Goal: Task Accomplishment & Management: Manage account settings

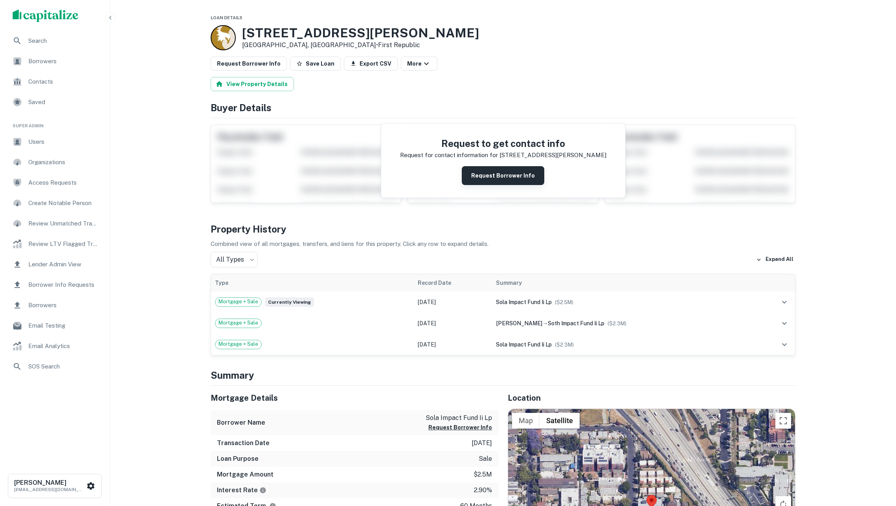
click at [489, 181] on button "Request Borrower Info" at bounding box center [503, 175] width 83 height 19
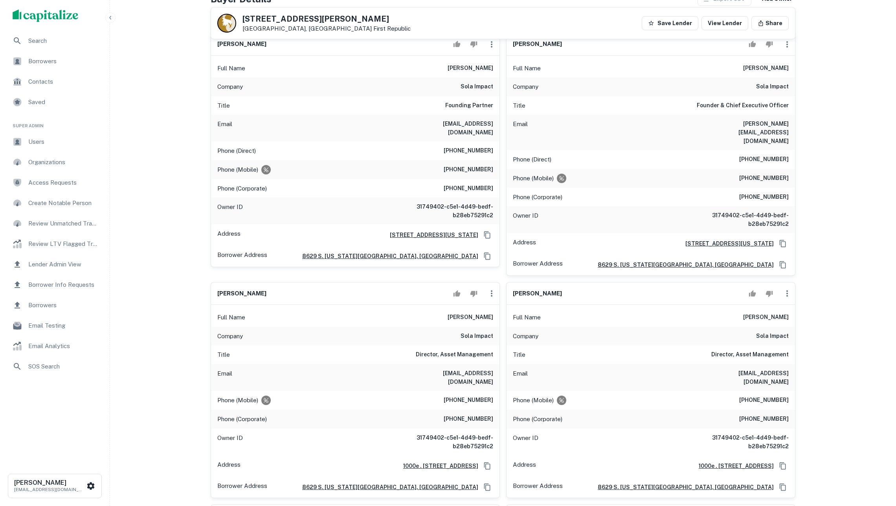
scroll to position [113, 0]
click at [786, 289] on icon "button" at bounding box center [786, 293] width 9 height 9
click at [788, 320] on li "Delete" at bounding box center [792, 321] width 32 height 14
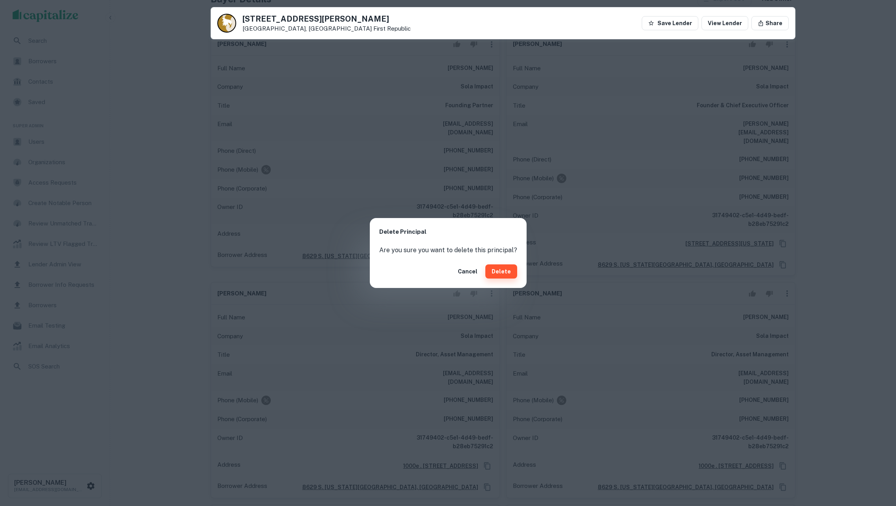
click at [504, 274] on button "Delete" at bounding box center [501, 271] width 32 height 14
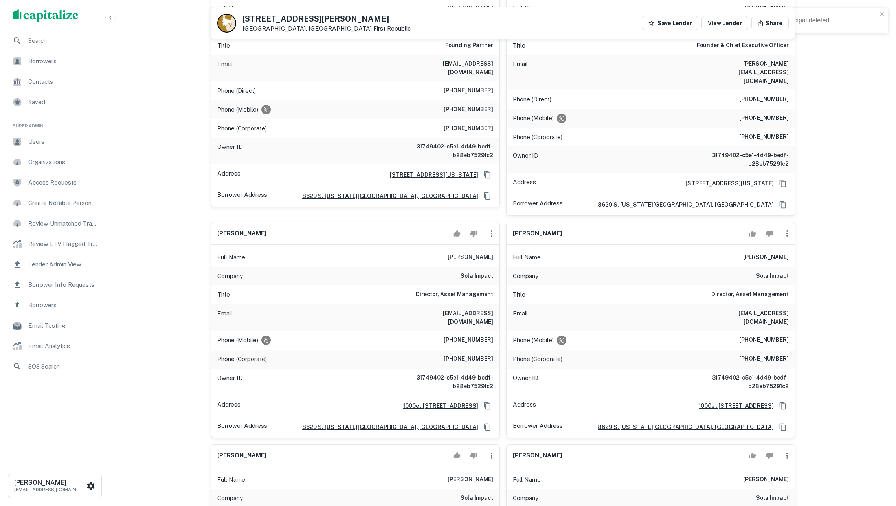
scroll to position [274, 0]
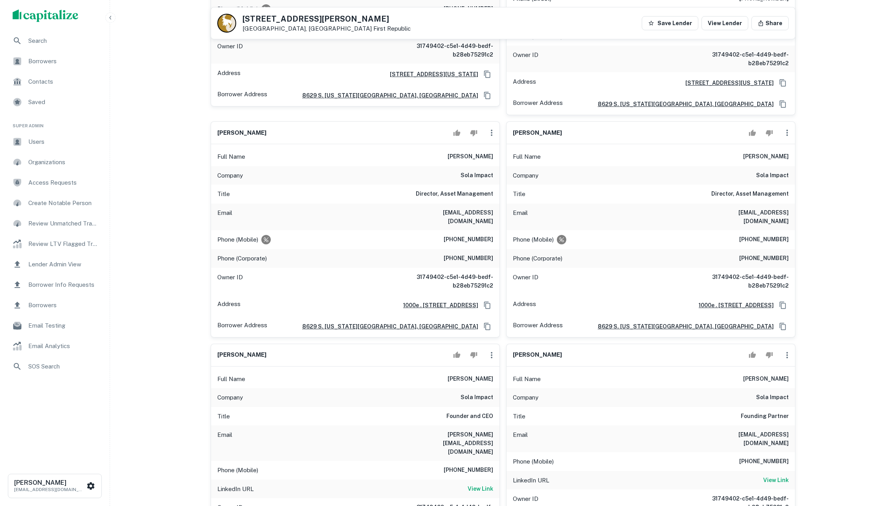
click at [787, 128] on icon "button" at bounding box center [786, 132] width 9 height 9
click at [787, 162] on li "Delete" at bounding box center [792, 161] width 32 height 14
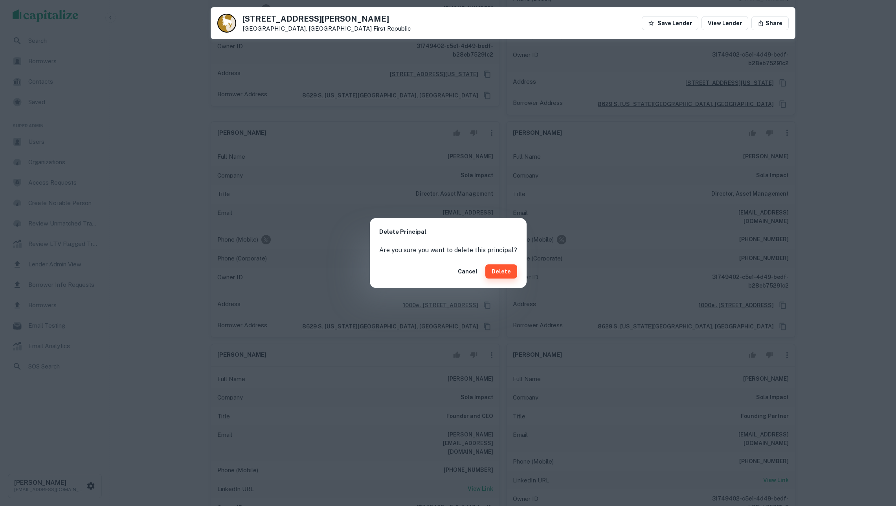
click at [496, 269] on button "Delete" at bounding box center [501, 271] width 32 height 14
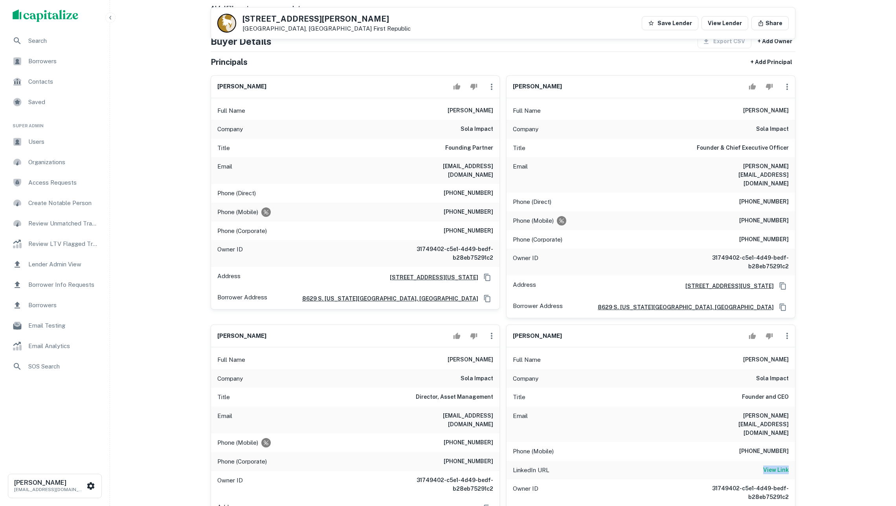
scroll to position [33, 0]
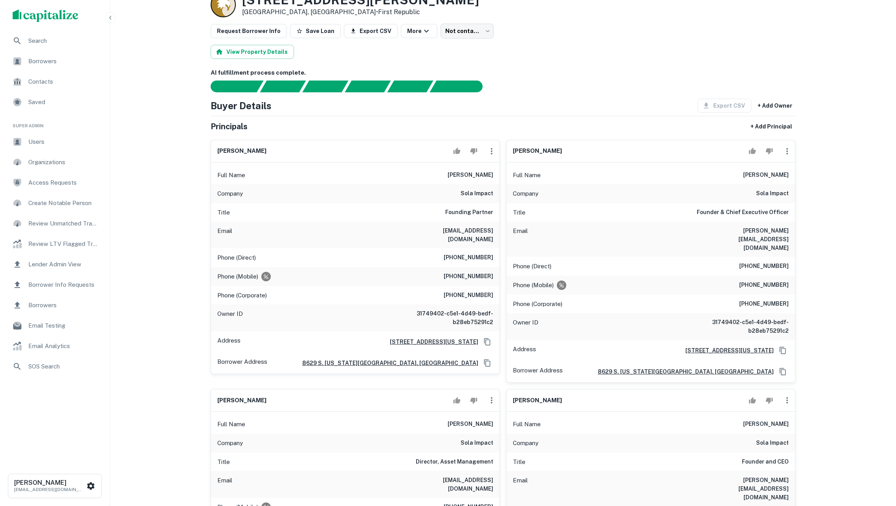
click at [789, 156] on icon "button" at bounding box center [786, 151] width 9 height 9
click at [782, 178] on li "Edit" at bounding box center [792, 178] width 32 height 14
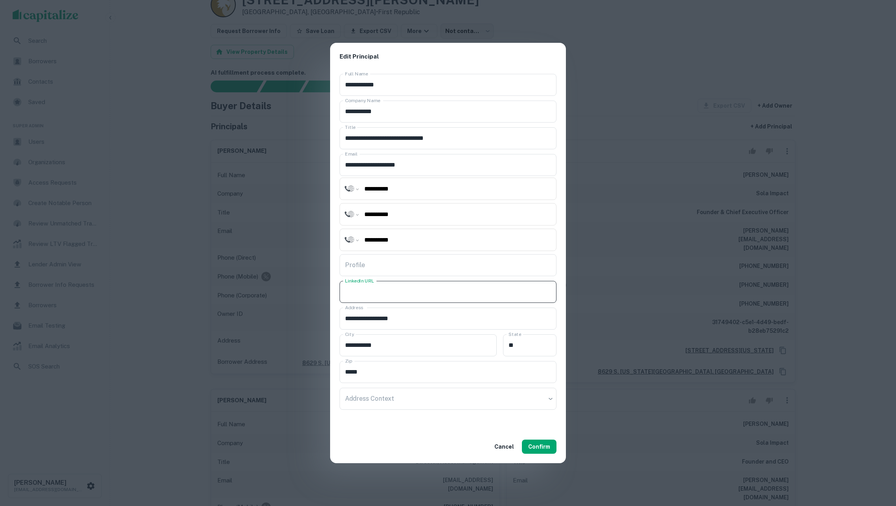
click at [394, 292] on input "LinkedIn URL" at bounding box center [448, 292] width 217 height 22
paste input "**********"
type input "**********"
click at [545, 448] on button "Confirm" at bounding box center [539, 447] width 35 height 14
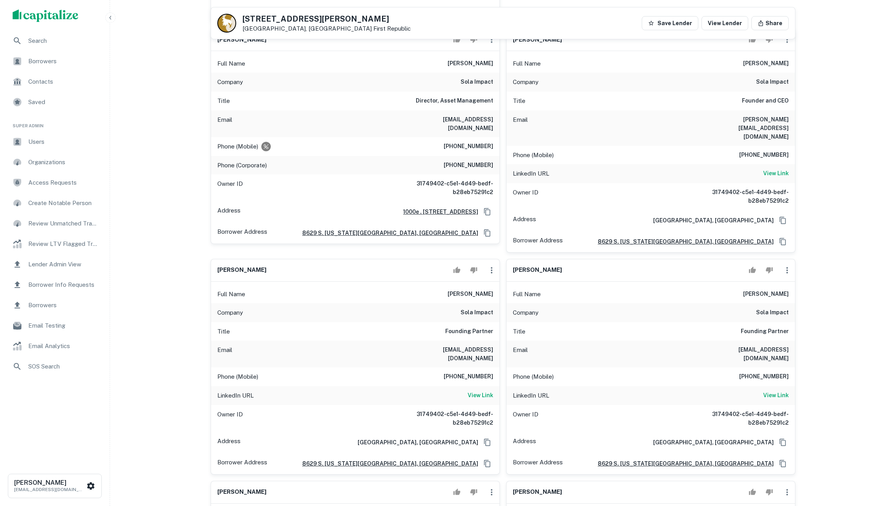
scroll to position [387, 0]
click at [783, 264] on icon "button" at bounding box center [786, 268] width 9 height 9
click at [788, 285] on li "Delete" at bounding box center [792, 286] width 32 height 14
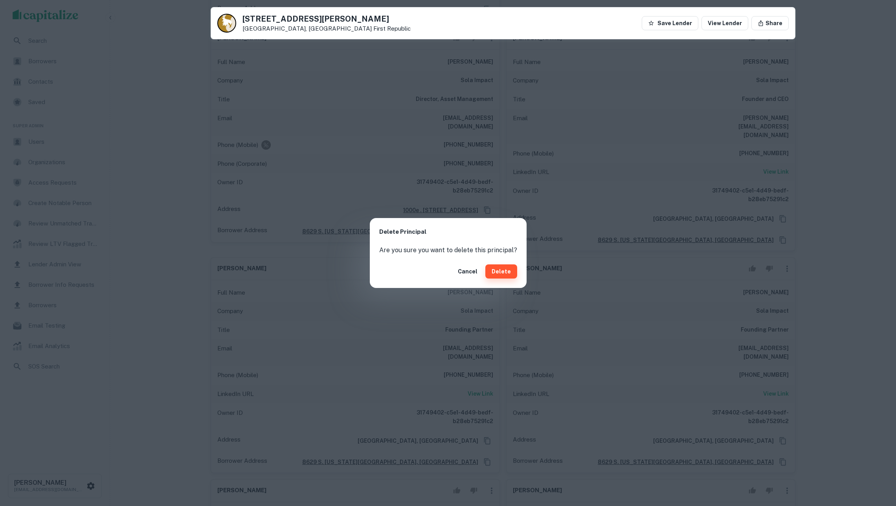
click at [510, 278] on button "Delete" at bounding box center [501, 271] width 32 height 14
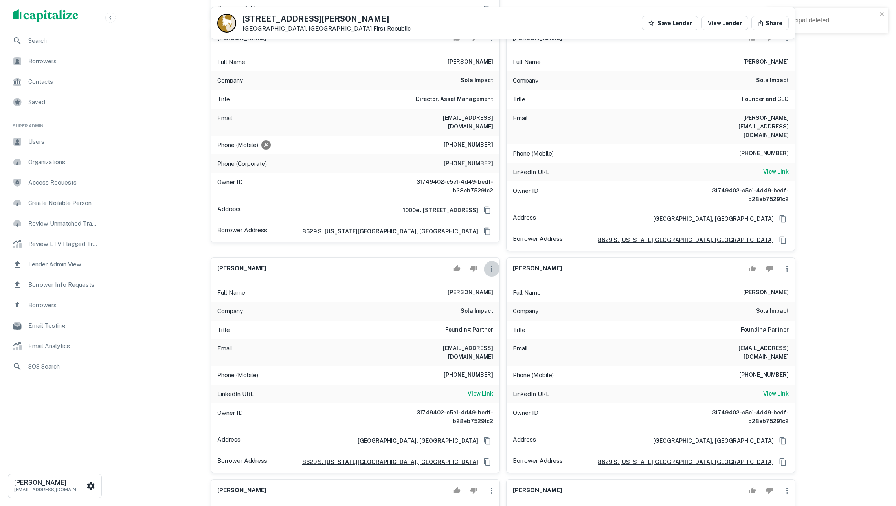
click at [492, 264] on icon "button" at bounding box center [491, 268] width 9 height 9
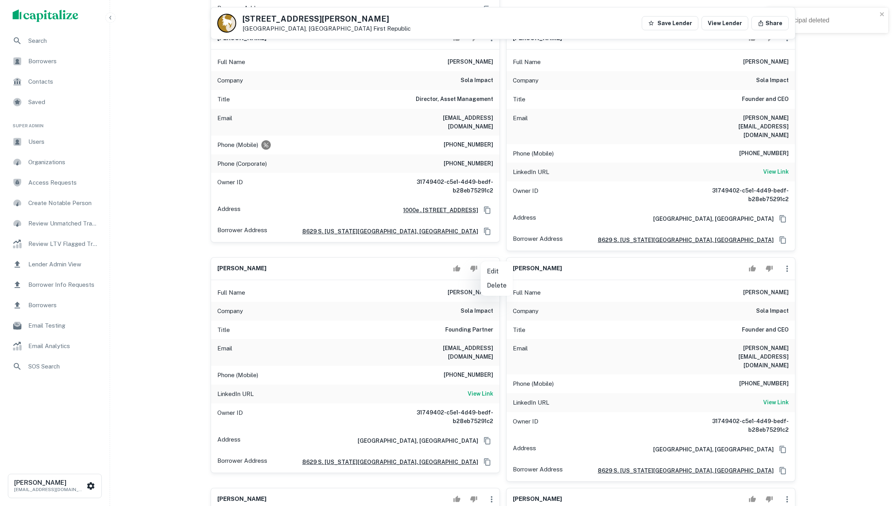
click at [490, 349] on div at bounding box center [448, 253] width 896 height 506
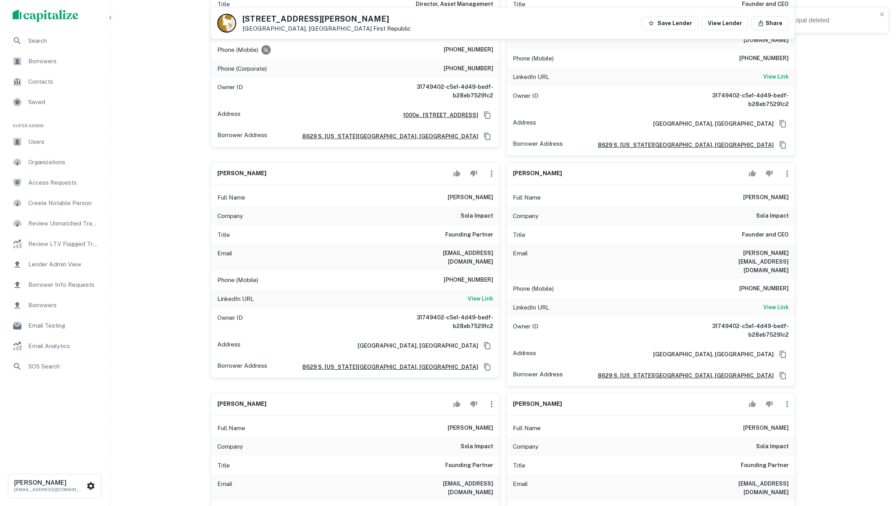
scroll to position [591, 0]
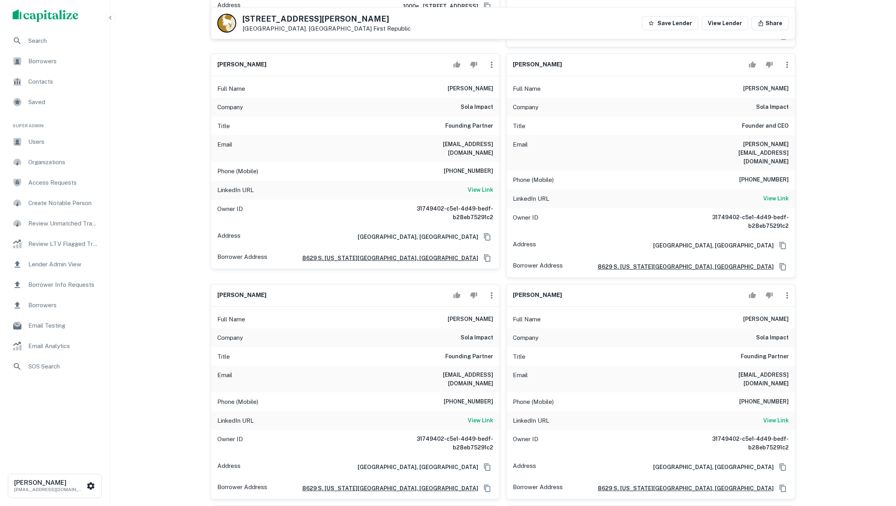
click at [487, 291] on icon "button" at bounding box center [491, 295] width 9 height 9
click at [494, 302] on li "Delete" at bounding box center [497, 302] width 32 height 14
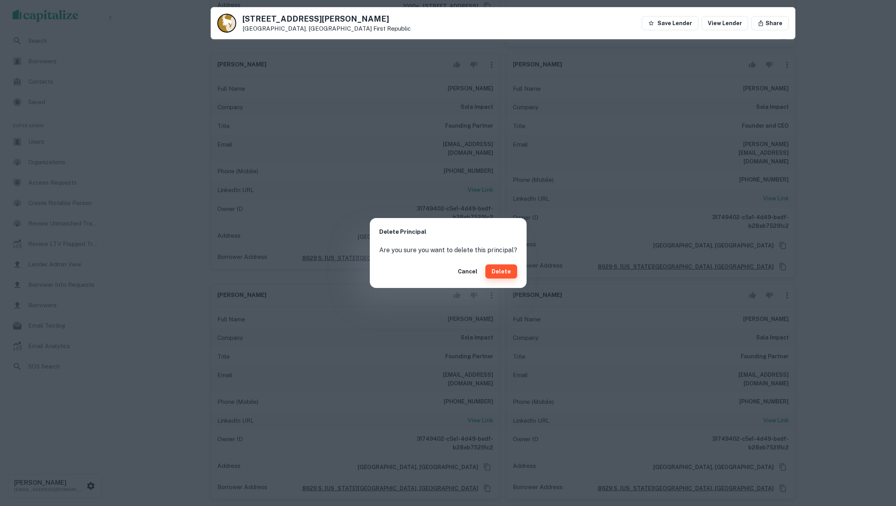
click at [503, 266] on button "Delete" at bounding box center [501, 271] width 32 height 14
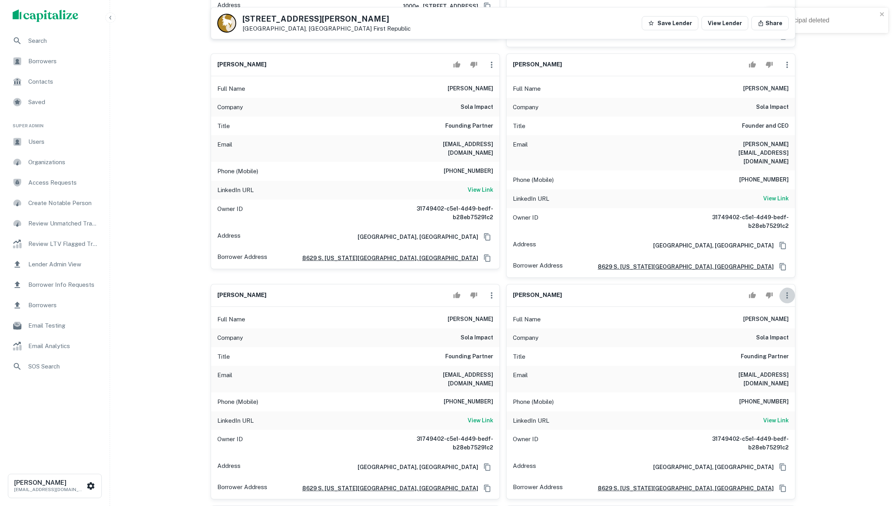
click at [788, 291] on icon "button" at bounding box center [786, 295] width 9 height 9
click at [796, 304] on li "Delete" at bounding box center [792, 302] width 32 height 14
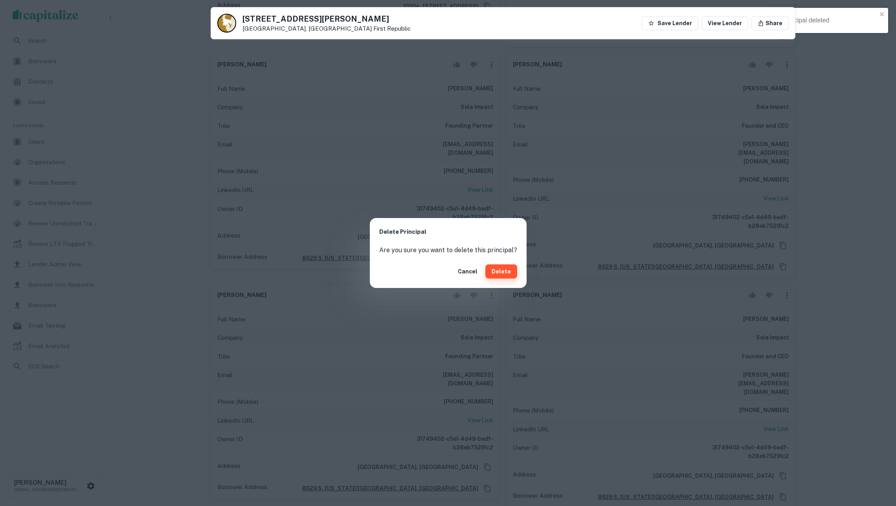
click at [498, 271] on button "Delete" at bounding box center [501, 271] width 32 height 14
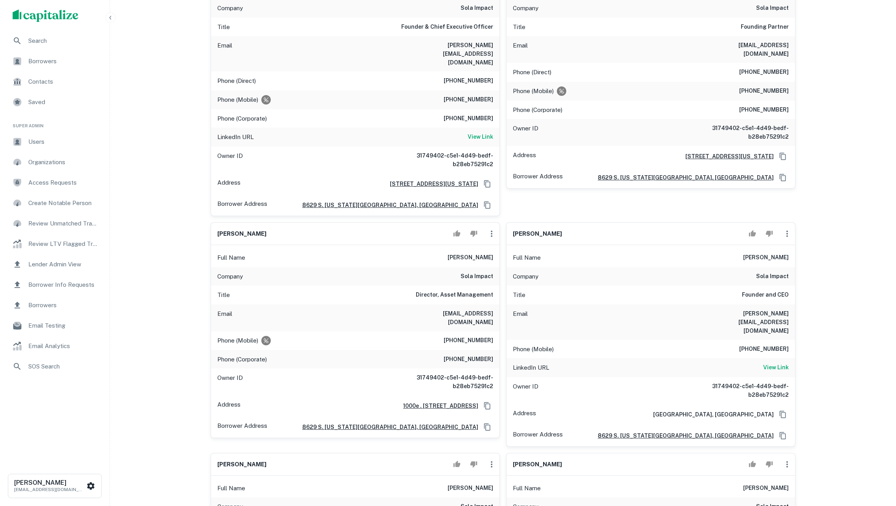
scroll to position [22, 0]
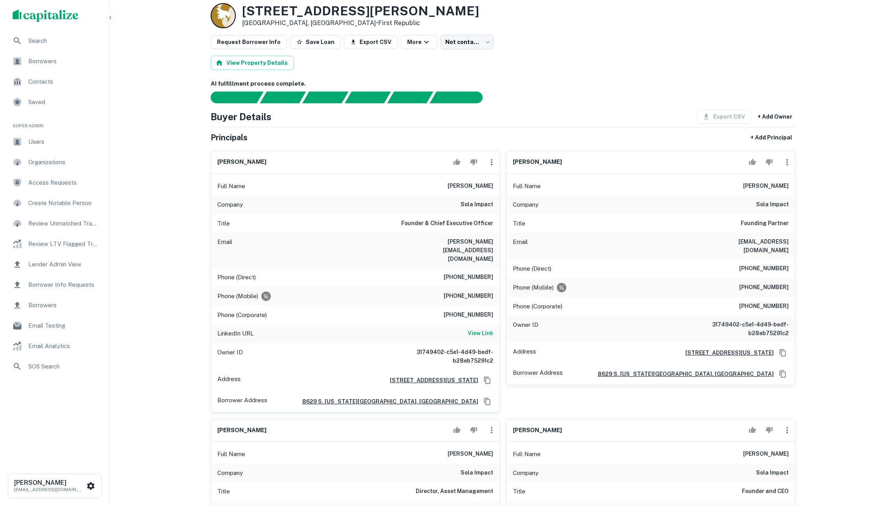
click at [786, 165] on icon "button" at bounding box center [787, 162] width 2 height 6
click at [789, 184] on li "Edit" at bounding box center [792, 189] width 32 height 14
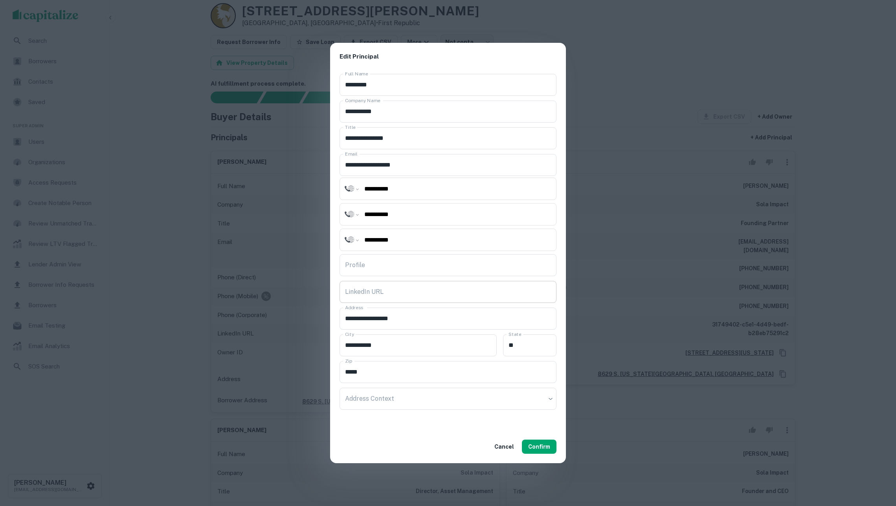
click at [430, 295] on input "LinkedIn URL" at bounding box center [448, 292] width 217 height 22
paste input "**********"
type input "**********"
click at [533, 445] on button "Confirm" at bounding box center [539, 447] width 35 height 14
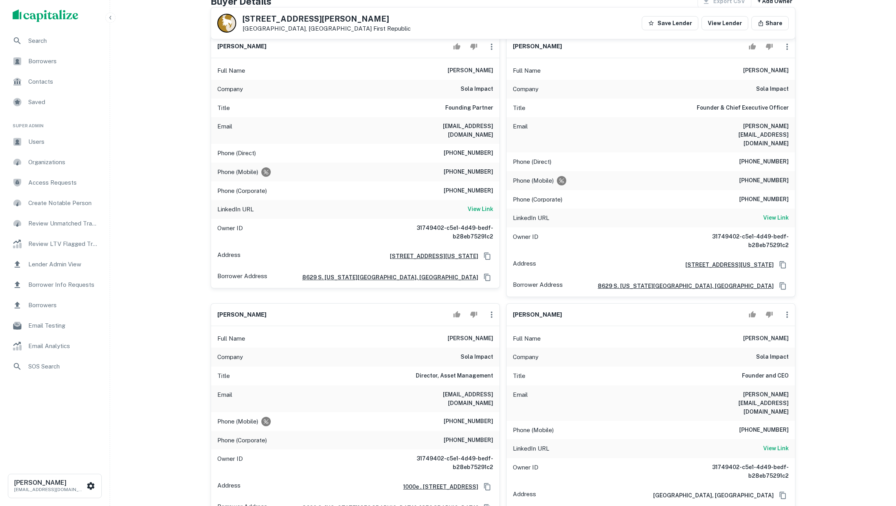
scroll to position [112, 0]
click at [784, 309] on icon "button" at bounding box center [786, 313] width 9 height 9
click at [784, 344] on li "Delete" at bounding box center [792, 341] width 32 height 14
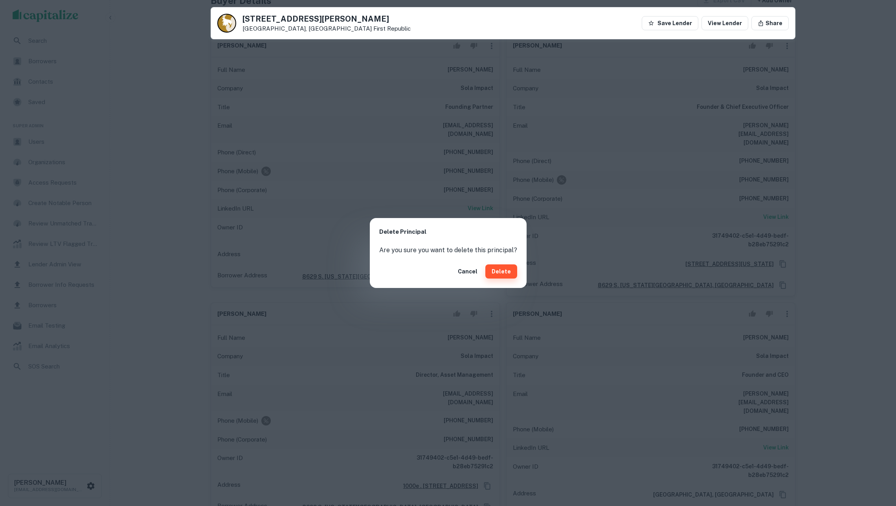
click at [504, 271] on button "Delete" at bounding box center [501, 271] width 32 height 14
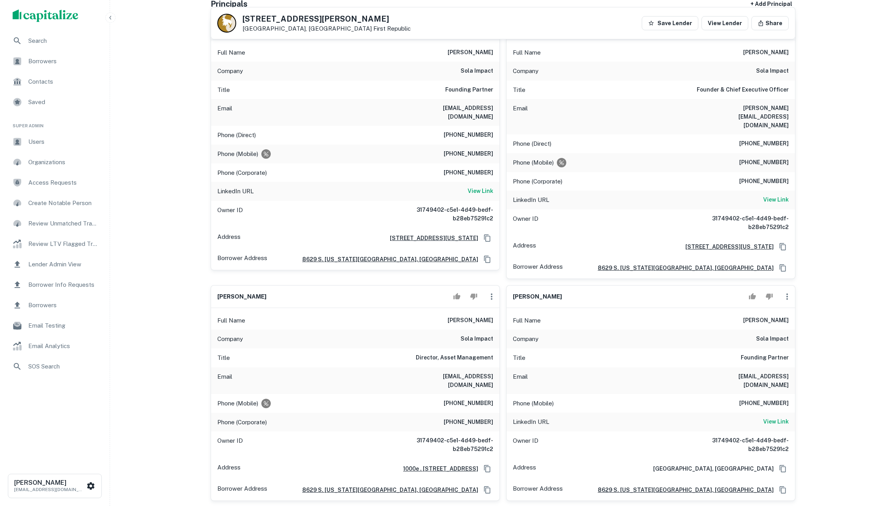
scroll to position [135, 0]
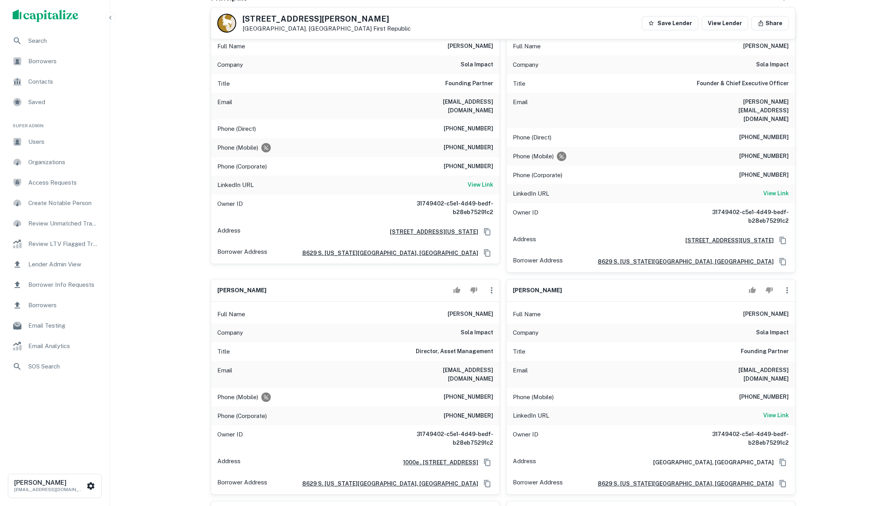
click at [786, 287] on icon "button" at bounding box center [787, 290] width 2 height 6
click at [790, 319] on li "Delete" at bounding box center [792, 318] width 32 height 14
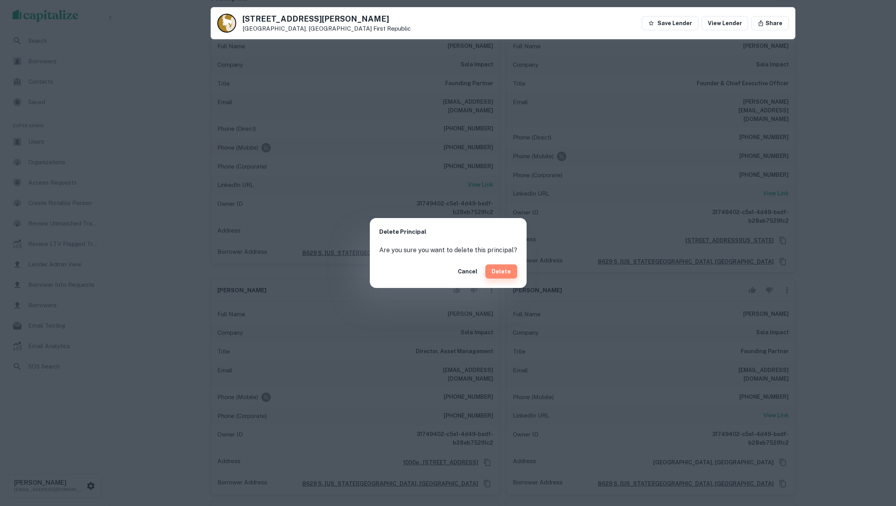
click at [503, 274] on button "Delete" at bounding box center [501, 271] width 32 height 14
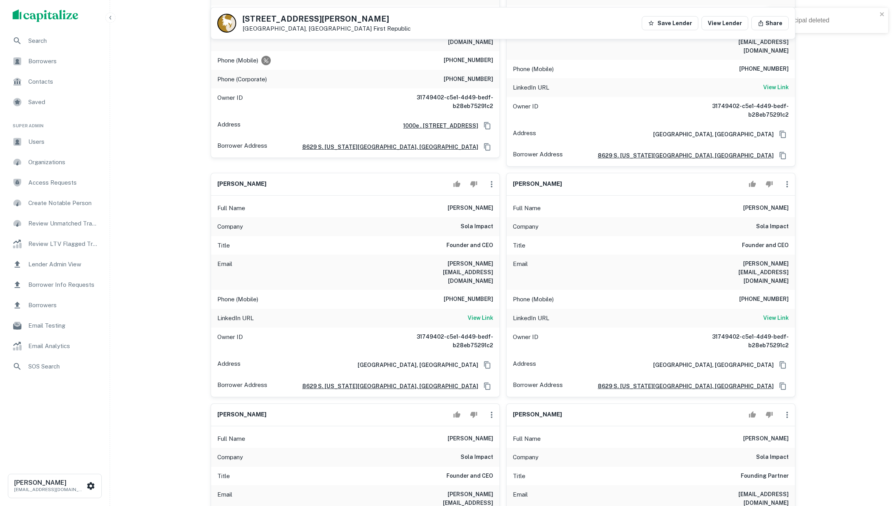
scroll to position [480, 0]
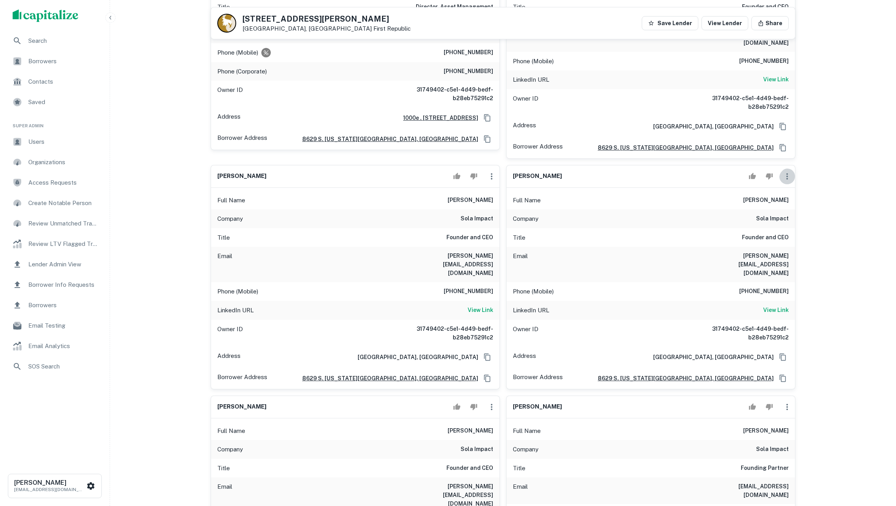
click at [792, 169] on button "button" at bounding box center [787, 177] width 16 height 16
click at [786, 195] on li "Delete" at bounding box center [792, 194] width 32 height 14
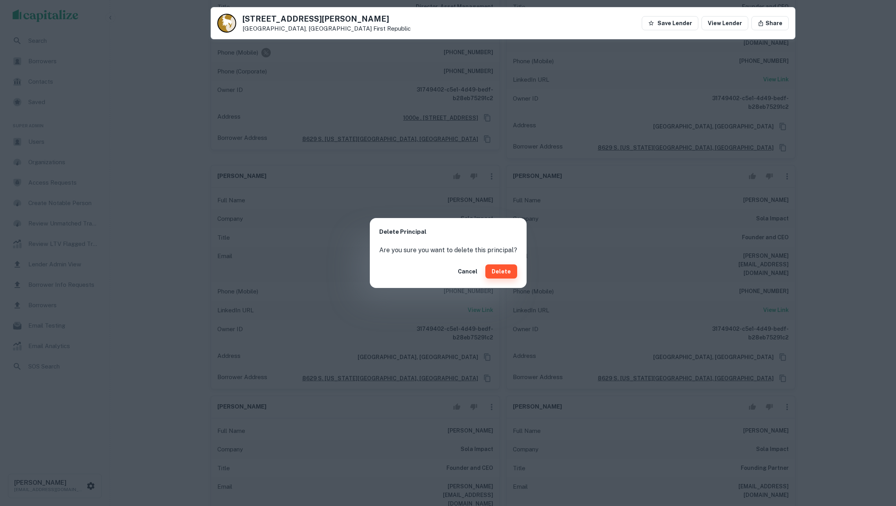
click at [512, 273] on button "Delete" at bounding box center [501, 271] width 32 height 14
click at [497, 265] on button "Delete" at bounding box center [501, 271] width 32 height 14
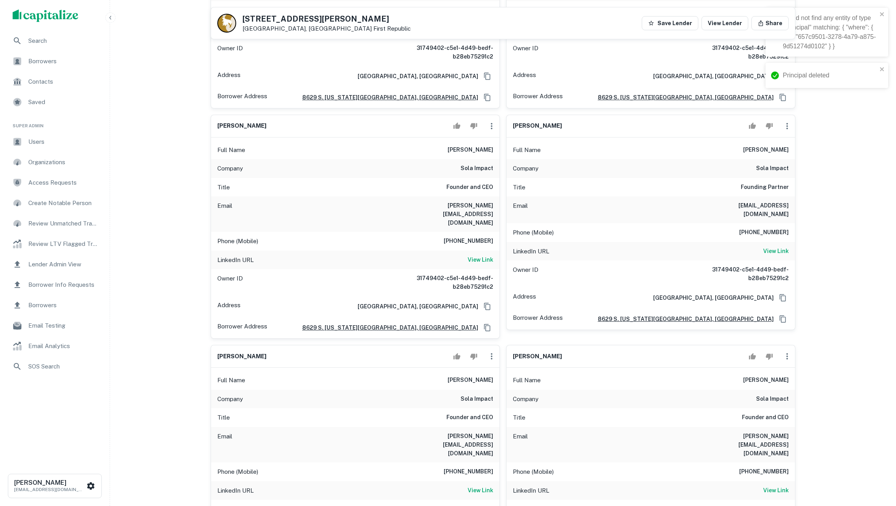
scroll to position [779, 0]
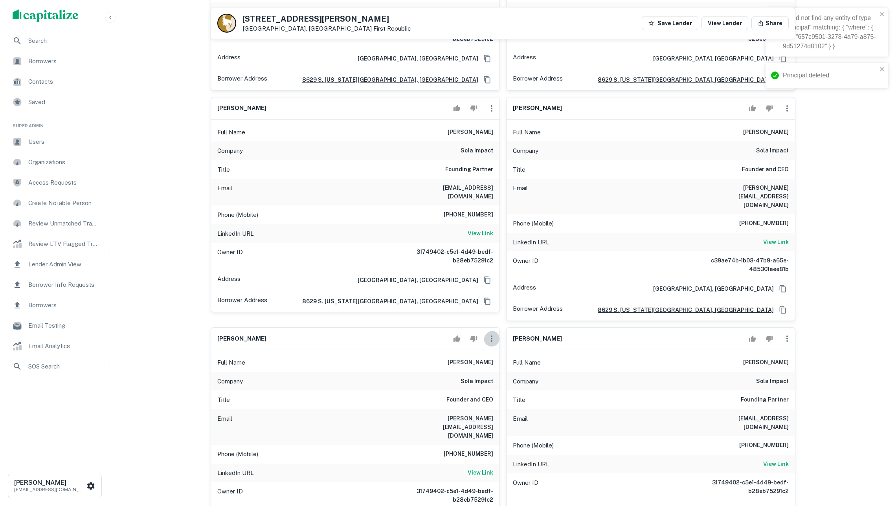
click at [492, 334] on icon "button" at bounding box center [491, 338] width 9 height 9
click at [505, 332] on li "Delete" at bounding box center [497, 335] width 32 height 14
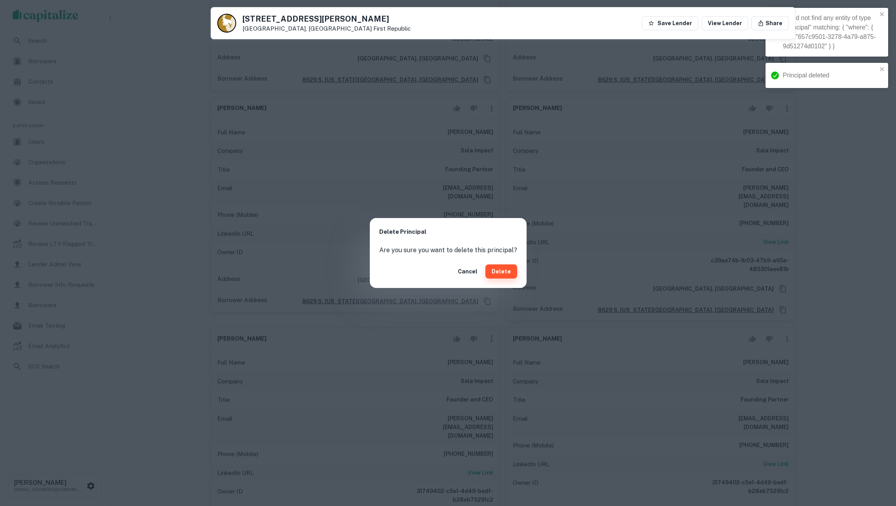
click at [498, 269] on button "Delete" at bounding box center [501, 271] width 32 height 14
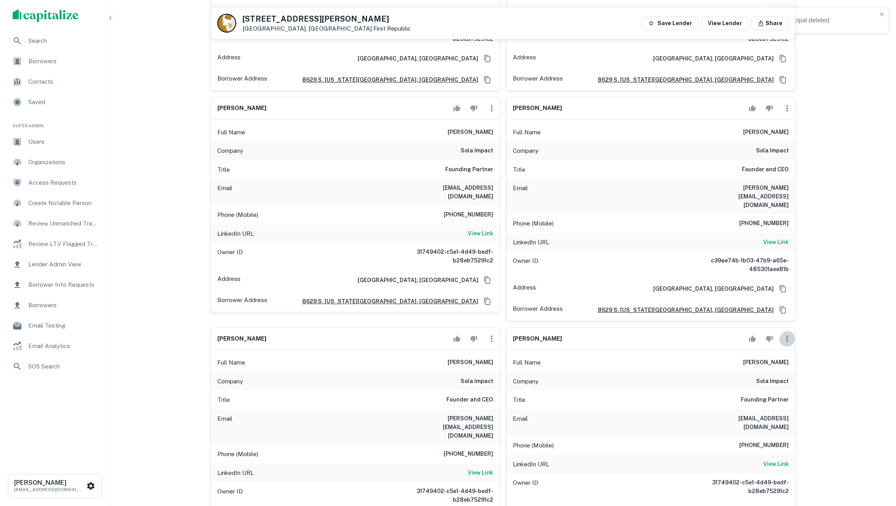
click at [786, 336] on icon "button" at bounding box center [787, 339] width 2 height 6
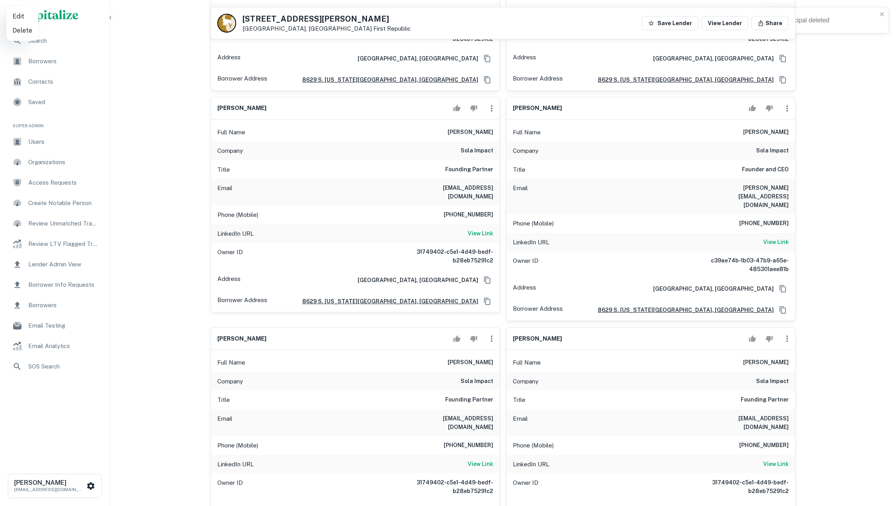
click at [791, 334] on div at bounding box center [448, 253] width 896 height 506
click at [783, 334] on icon "button" at bounding box center [786, 338] width 9 height 9
click at [830, 307] on div at bounding box center [448, 253] width 896 height 506
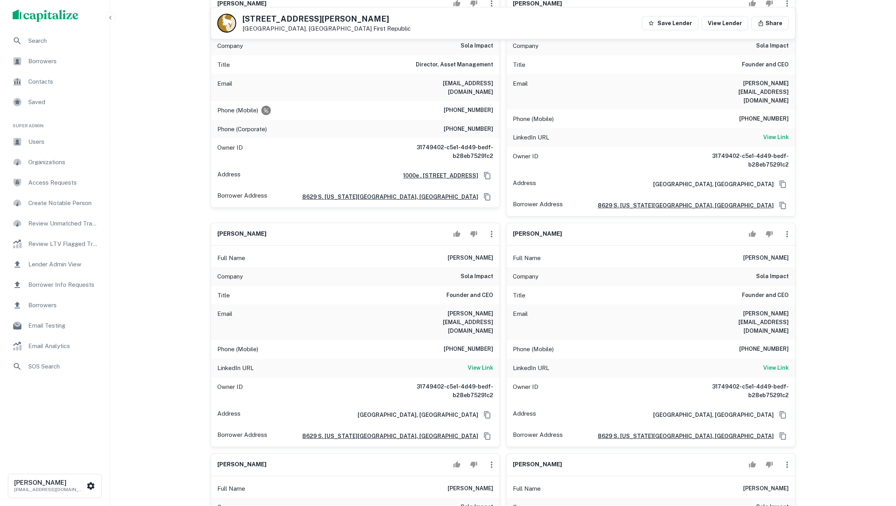
scroll to position [533, 0]
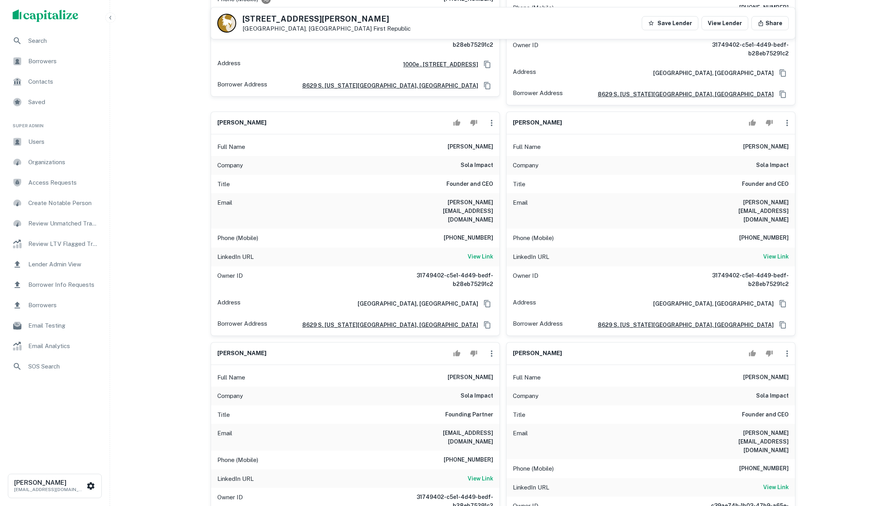
click at [493, 118] on icon "button" at bounding box center [491, 122] width 9 height 9
click at [521, 210] on div at bounding box center [448, 253] width 896 height 506
click at [785, 118] on icon "button" at bounding box center [786, 122] width 9 height 9
click at [790, 141] on li "Delete" at bounding box center [792, 140] width 32 height 14
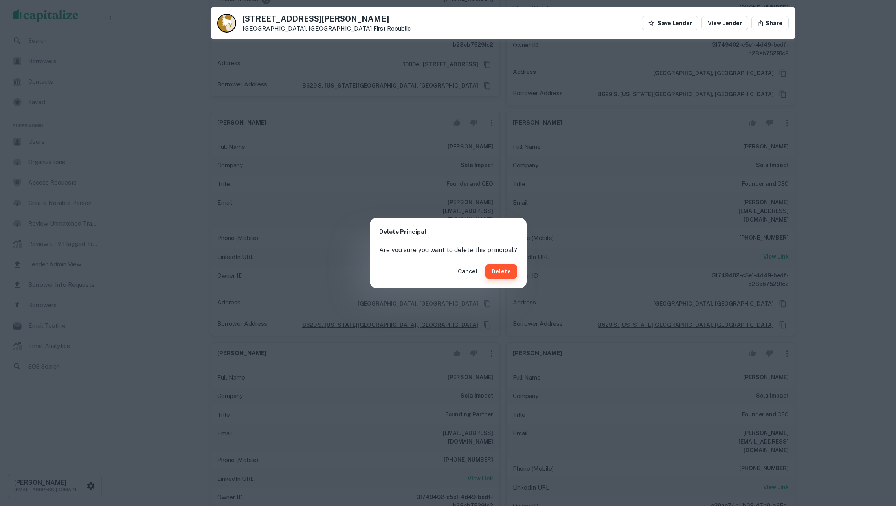
click at [500, 271] on button "Delete" at bounding box center [501, 271] width 32 height 14
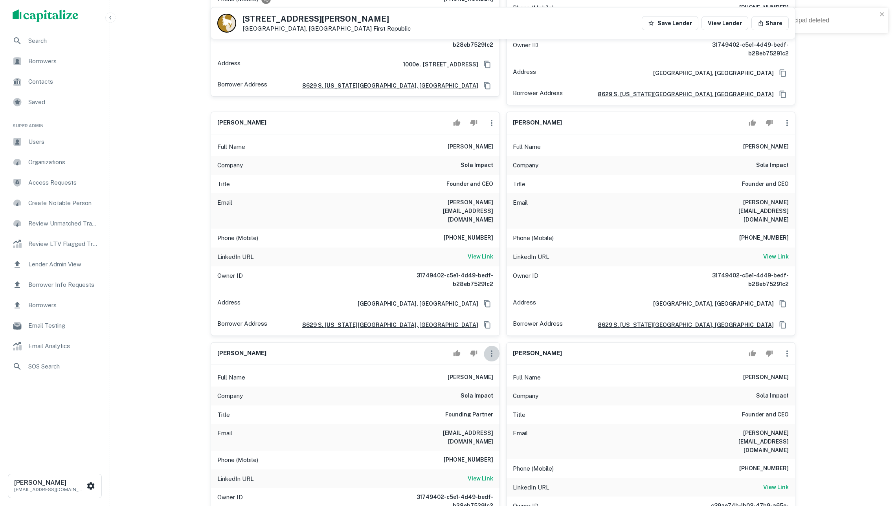
click at [489, 349] on icon "button" at bounding box center [491, 353] width 9 height 9
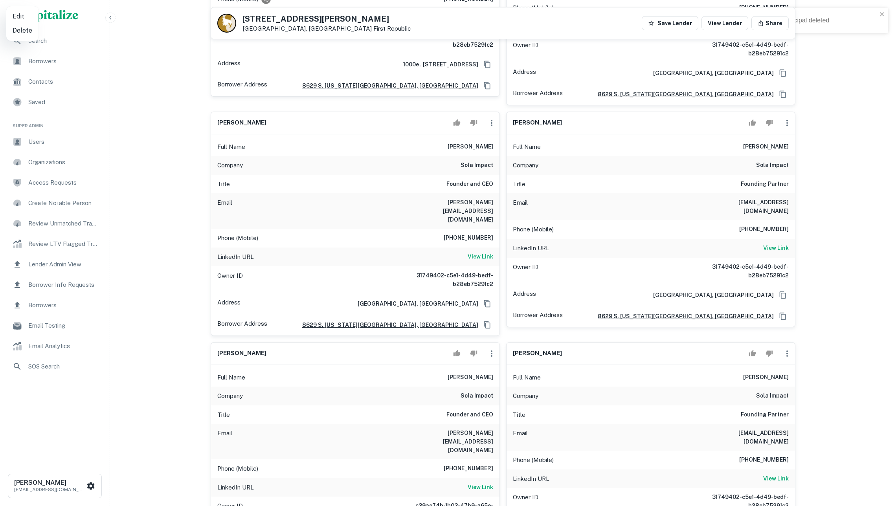
click at [498, 360] on div at bounding box center [448, 253] width 896 height 506
click at [491, 351] on icon "button" at bounding box center [492, 354] width 2 height 6
click at [500, 360] on li "Delete" at bounding box center [497, 360] width 32 height 14
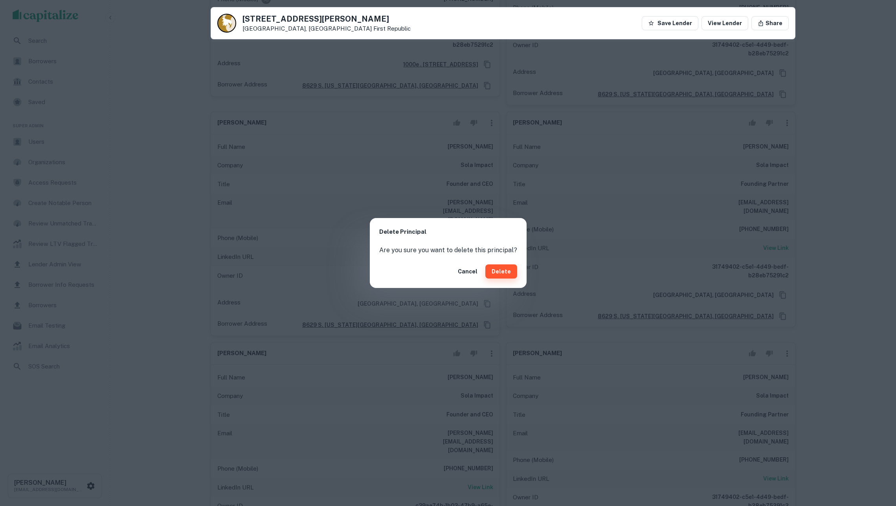
click at [507, 268] on button "Delete" at bounding box center [501, 271] width 32 height 14
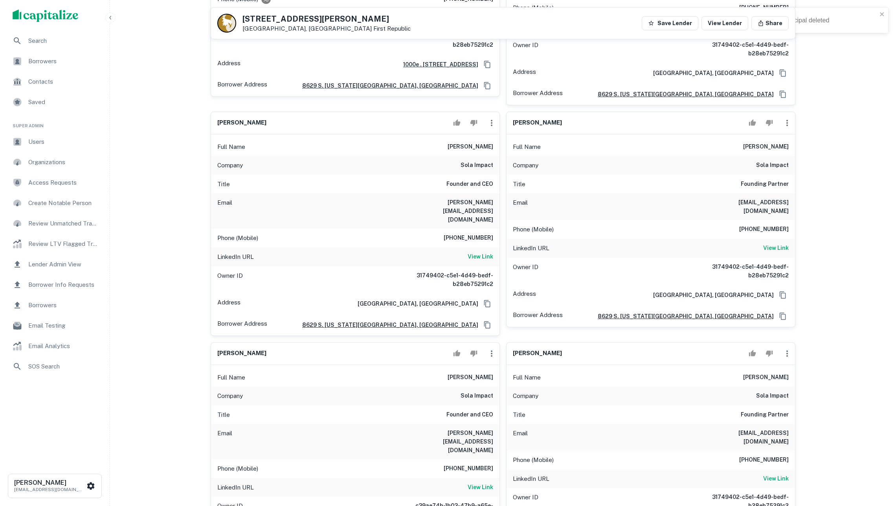
scroll to position [819, 0]
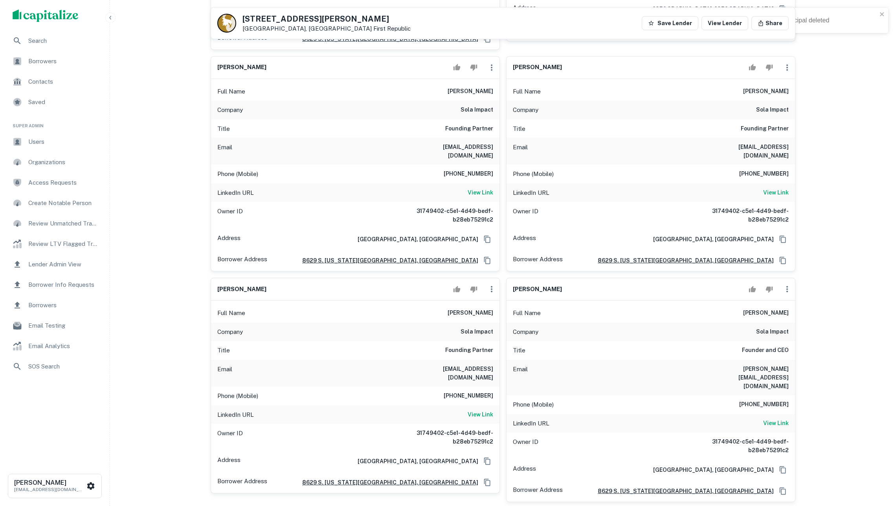
click at [491, 286] on icon "button" at bounding box center [492, 289] width 2 height 6
click at [499, 295] on li "Delete" at bounding box center [497, 294] width 32 height 14
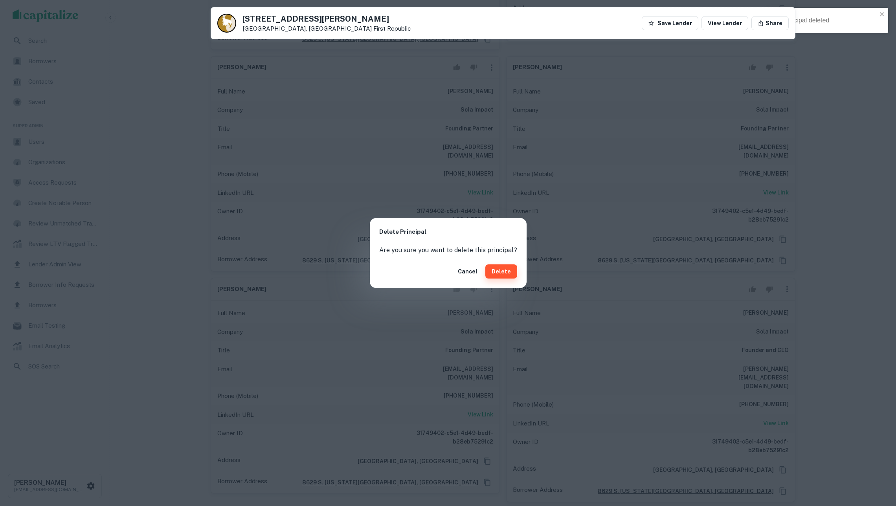
click at [501, 274] on button "Delete" at bounding box center [501, 271] width 32 height 14
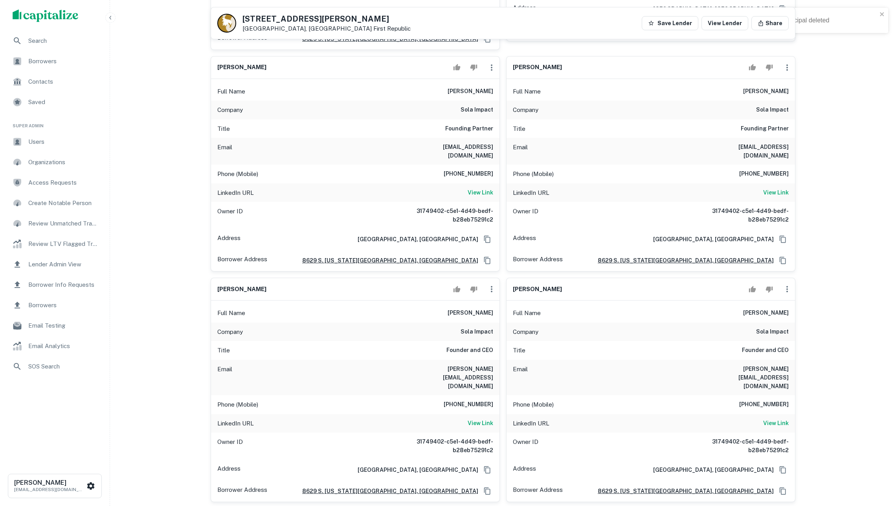
click at [487, 285] on icon "button" at bounding box center [491, 289] width 9 height 9
click at [499, 297] on li "Delete" at bounding box center [497, 294] width 32 height 14
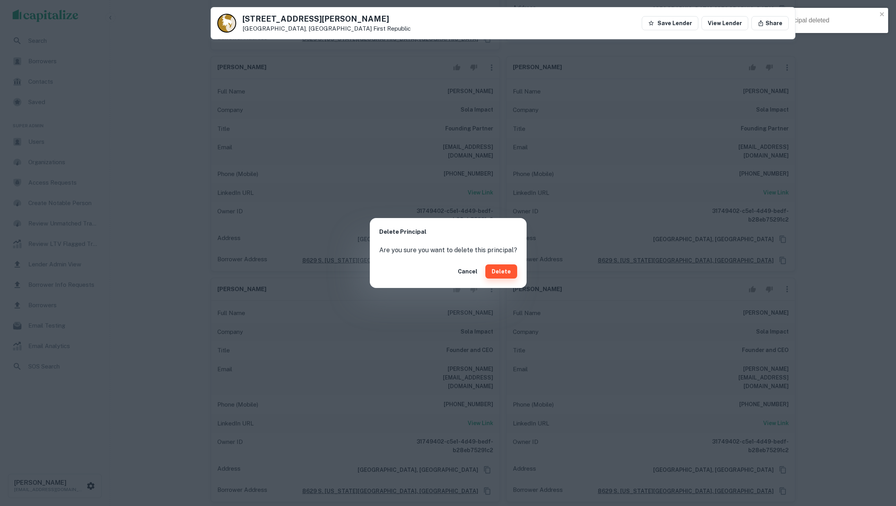
click at [503, 270] on button "Delete" at bounding box center [501, 271] width 32 height 14
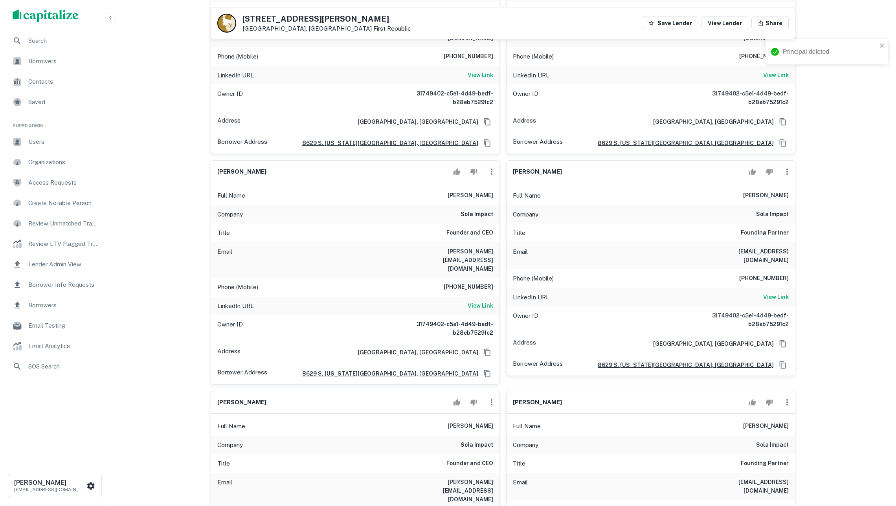
scroll to position [1027, 0]
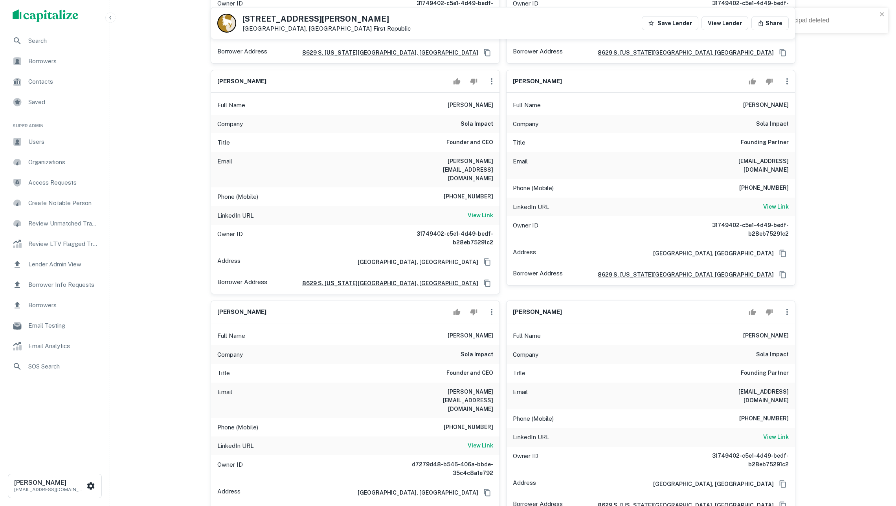
click at [491, 309] on icon "button" at bounding box center [492, 312] width 2 height 6
click at [497, 306] on li "Delete" at bounding box center [497, 306] width 32 height 14
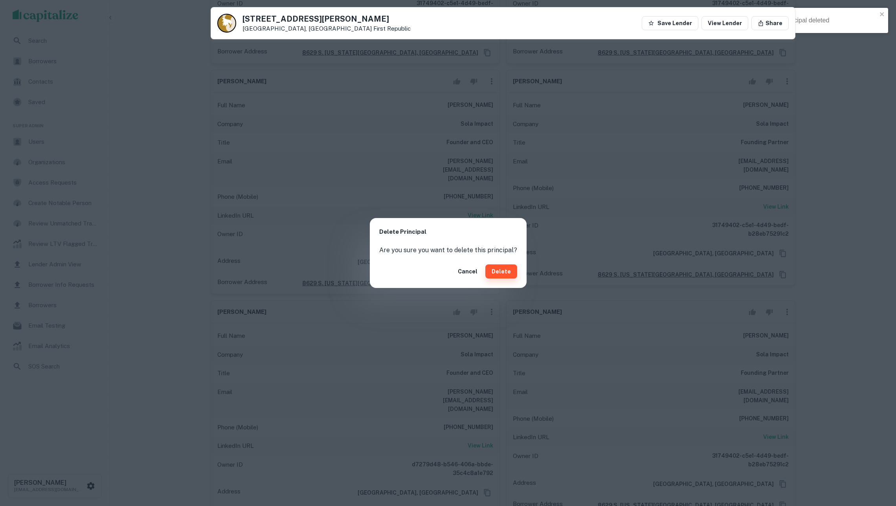
click at [499, 270] on button "Delete" at bounding box center [501, 271] width 32 height 14
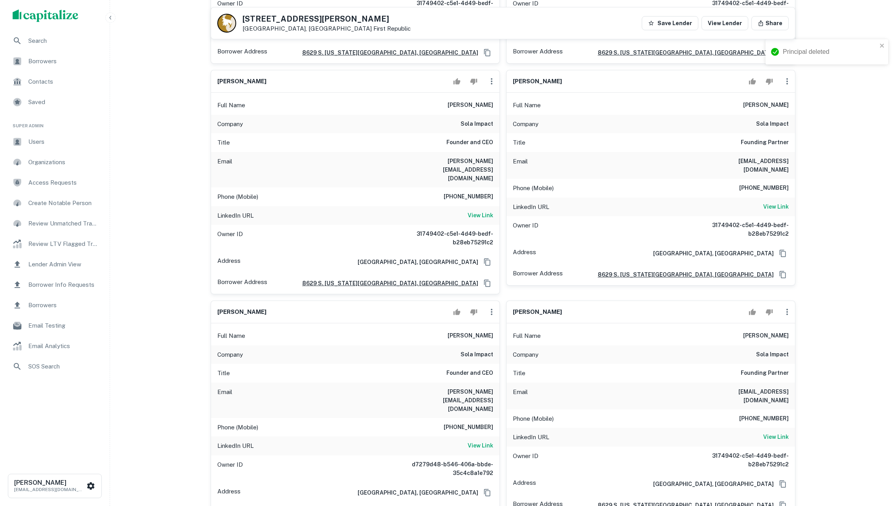
click at [487, 307] on icon "button" at bounding box center [491, 311] width 9 height 9
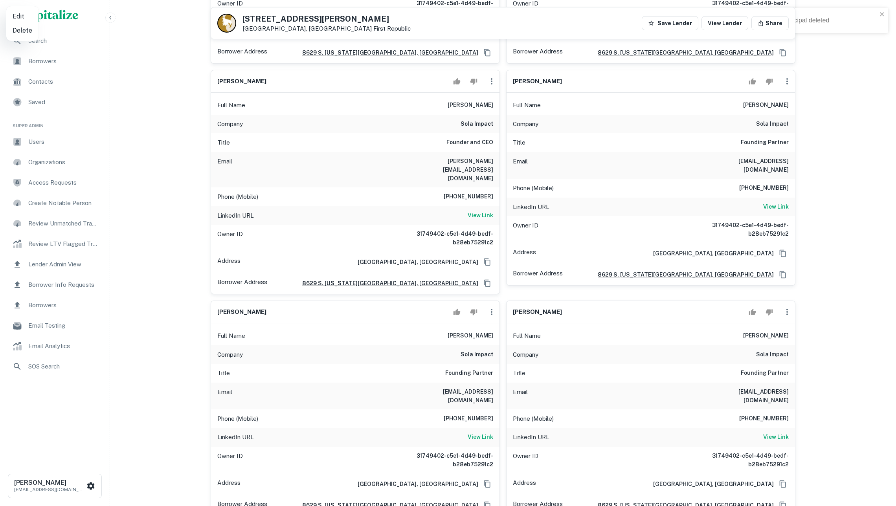
click at [487, 274] on div at bounding box center [448, 253] width 896 height 506
click at [489, 307] on icon "button" at bounding box center [491, 311] width 9 height 9
click at [498, 305] on li "Delete" at bounding box center [497, 306] width 32 height 14
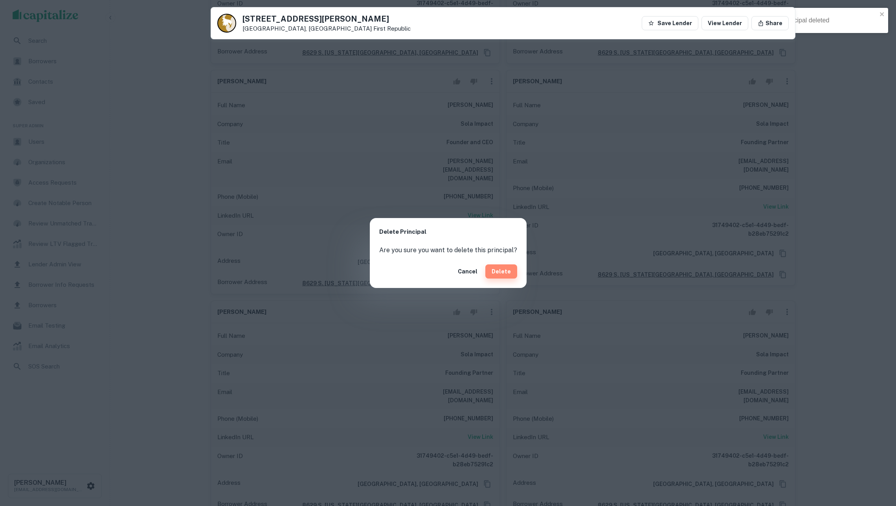
click at [503, 273] on button "Delete" at bounding box center [501, 271] width 32 height 14
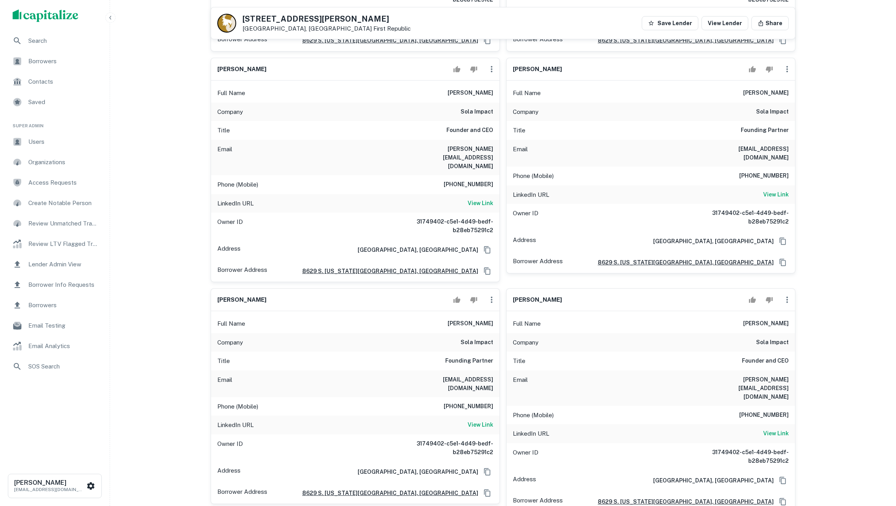
scroll to position [1135, 0]
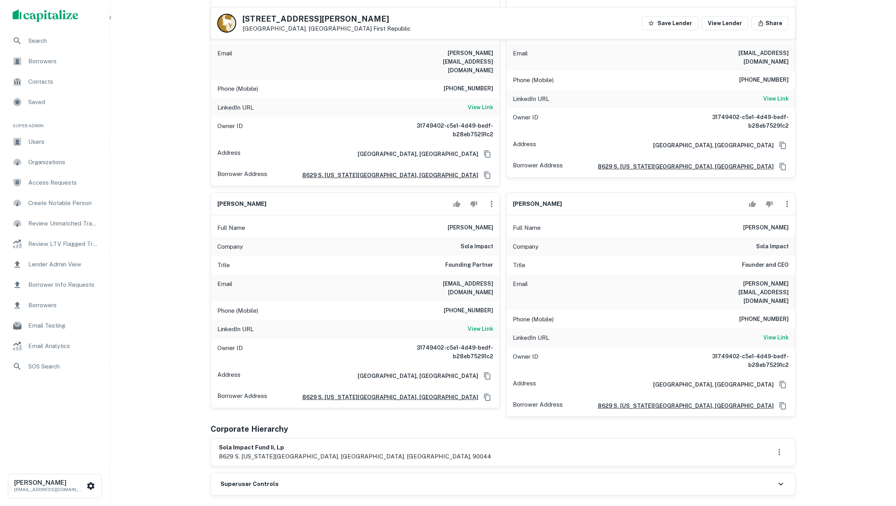
click at [788, 199] on icon "button" at bounding box center [786, 203] width 9 height 9
click at [787, 195] on li "Delete" at bounding box center [792, 198] width 32 height 14
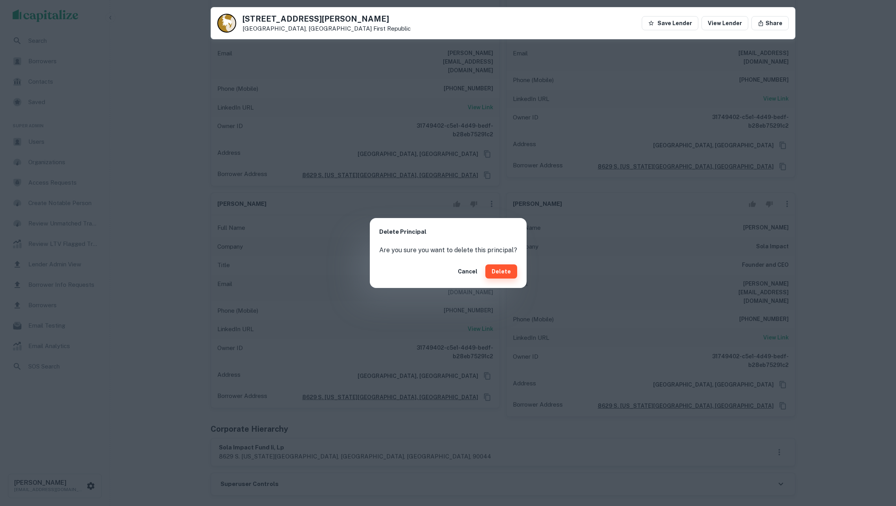
click at [503, 270] on button "Delete" at bounding box center [501, 271] width 32 height 14
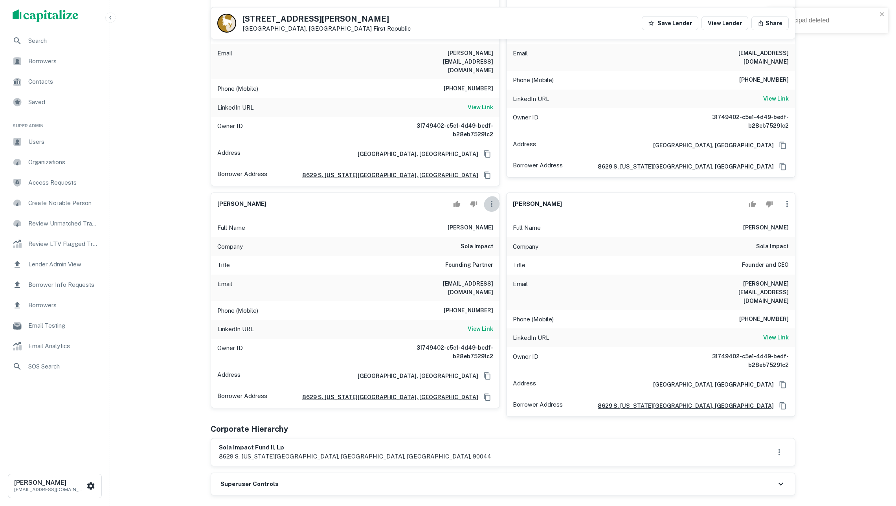
click at [493, 199] on icon "button" at bounding box center [491, 203] width 9 height 9
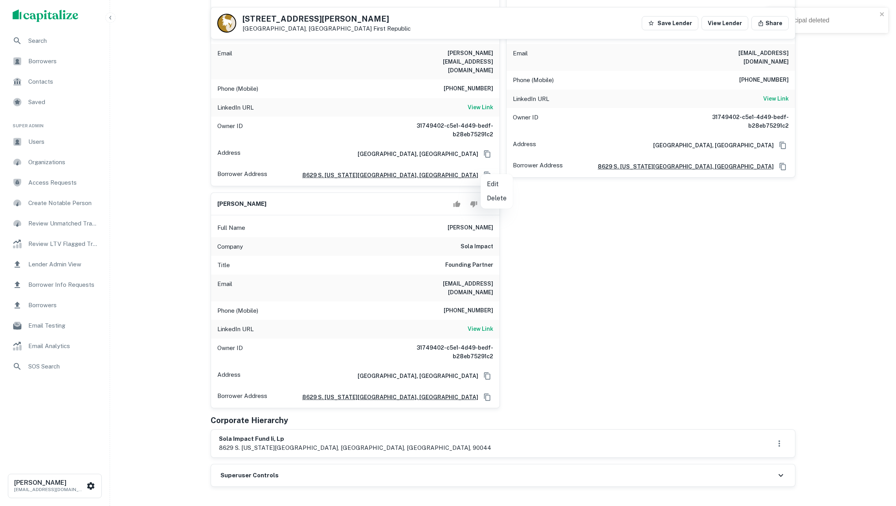
click at [503, 201] on li "Delete" at bounding box center [497, 198] width 32 height 14
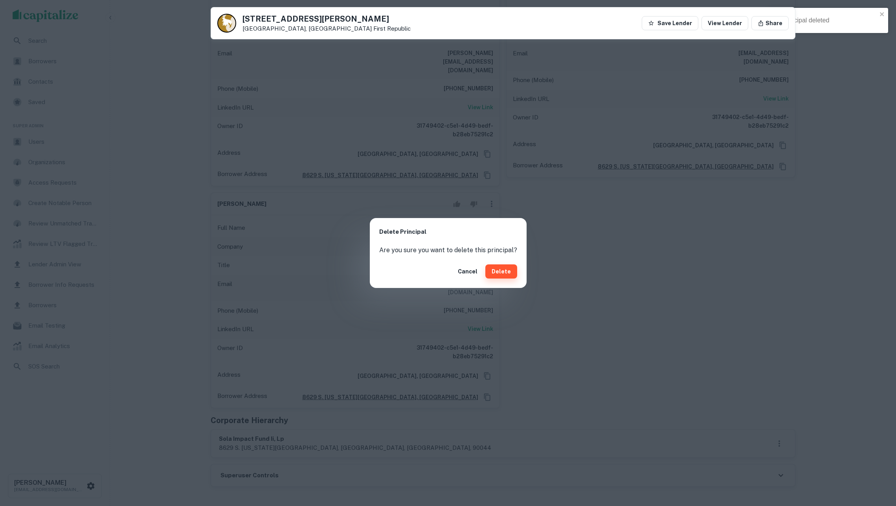
click at [507, 271] on button "Delete" at bounding box center [501, 271] width 32 height 14
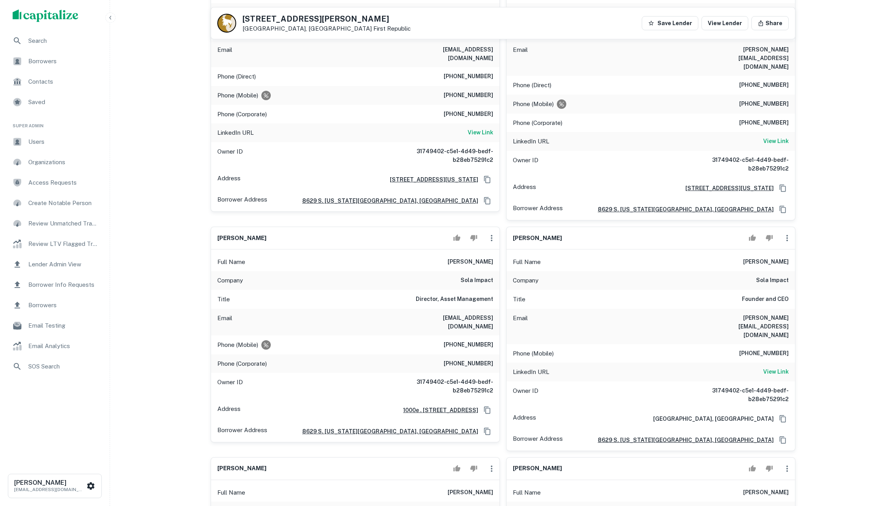
scroll to position [202, 0]
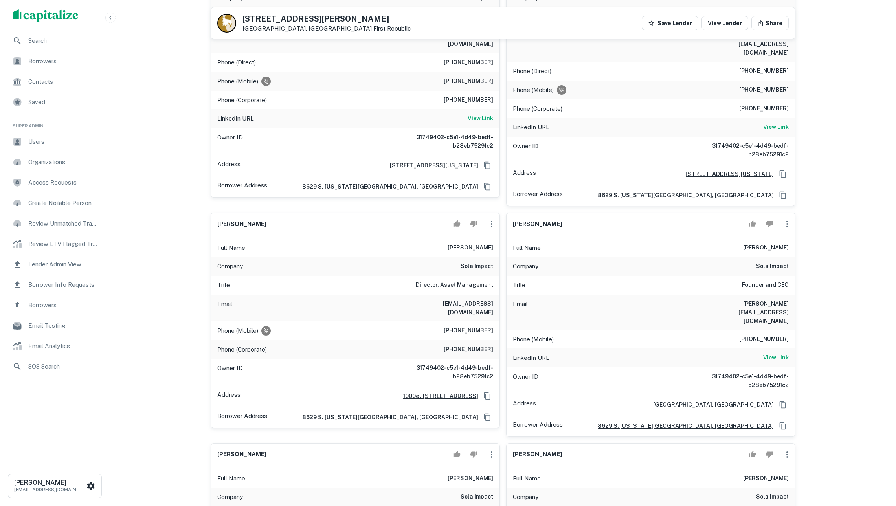
click at [784, 220] on icon "button" at bounding box center [786, 223] width 9 height 9
click at [790, 252] on li "Delete" at bounding box center [792, 251] width 32 height 14
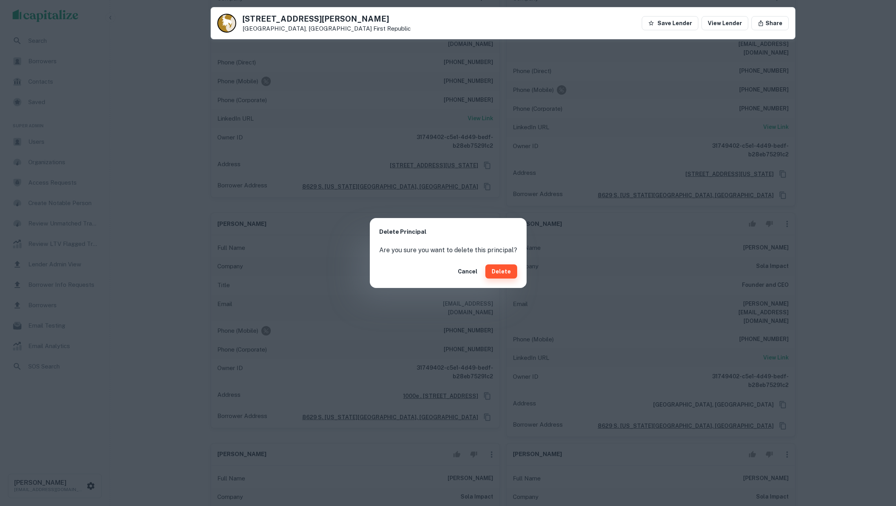
click at [502, 273] on button "Delete" at bounding box center [501, 271] width 32 height 14
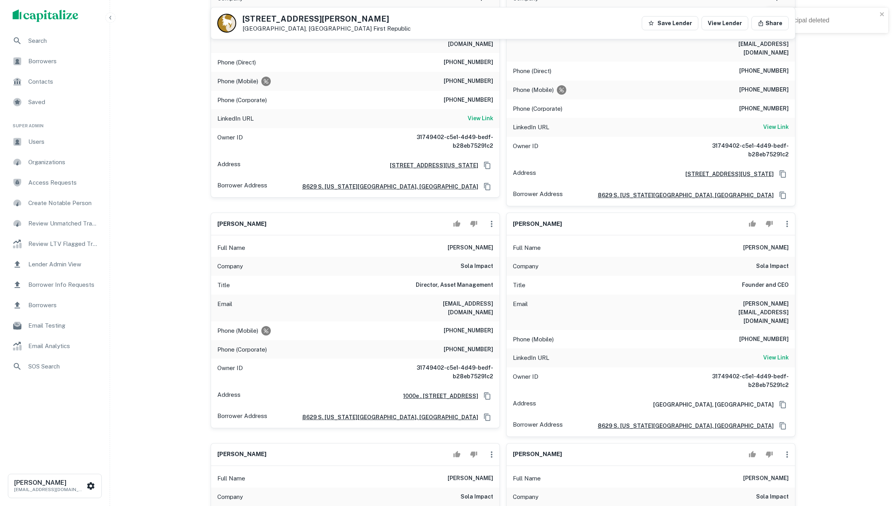
click at [790, 219] on icon "button" at bounding box center [786, 223] width 9 height 9
click at [791, 250] on li "Delete" at bounding box center [792, 251] width 32 height 14
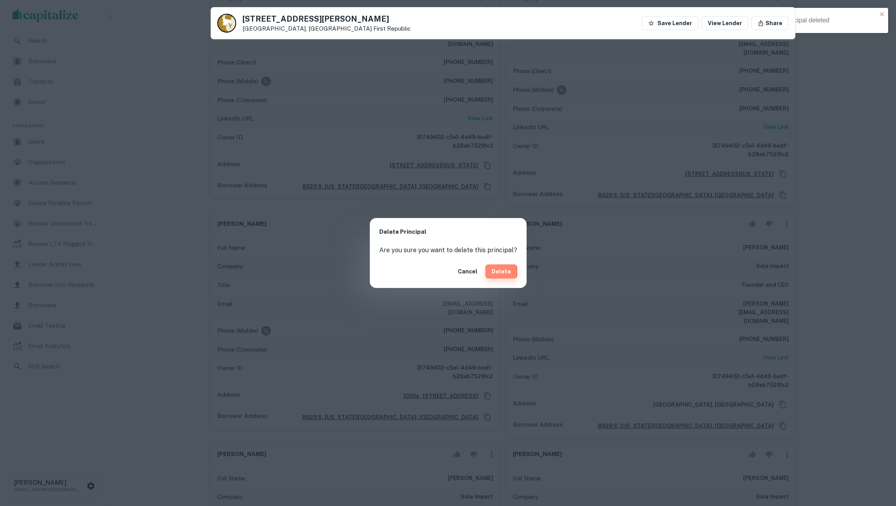
click at [494, 271] on button "Delete" at bounding box center [501, 271] width 32 height 14
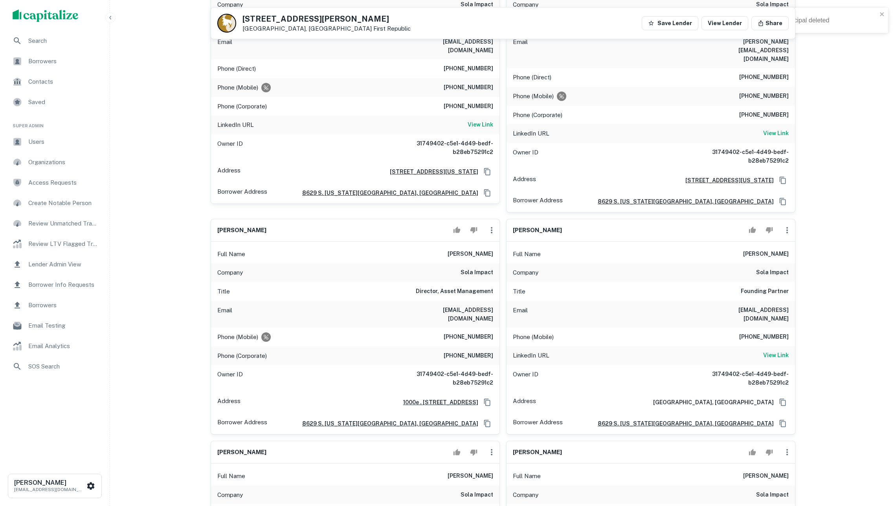
scroll to position [211, 0]
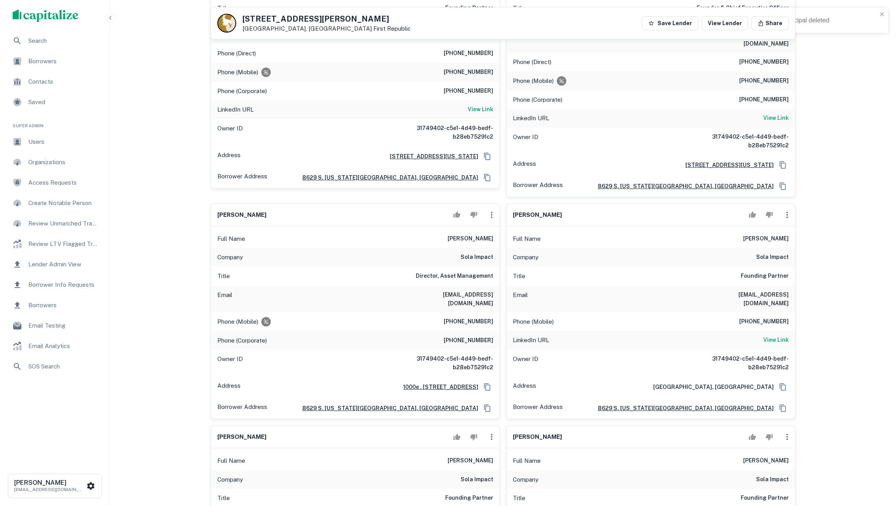
click at [787, 210] on icon "button" at bounding box center [786, 214] width 9 height 9
click at [792, 242] on li "Delete" at bounding box center [792, 242] width 32 height 14
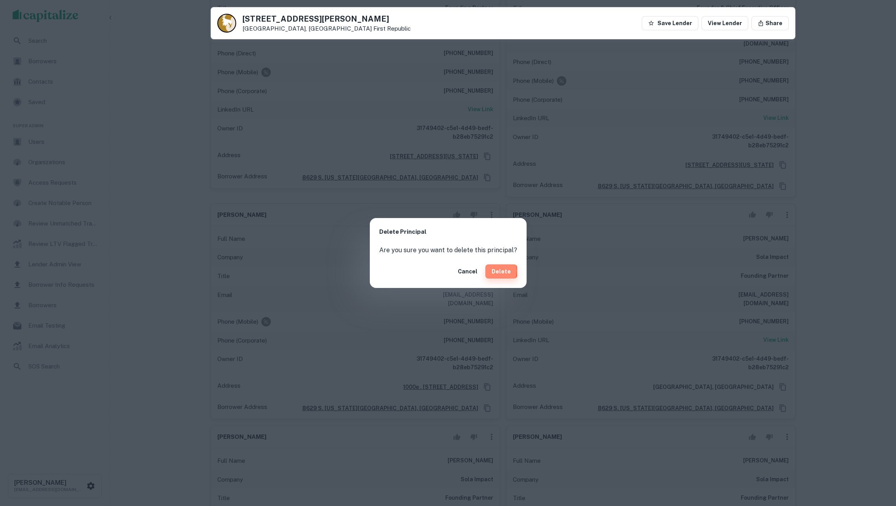
click at [493, 271] on button "Delete" at bounding box center [501, 271] width 32 height 14
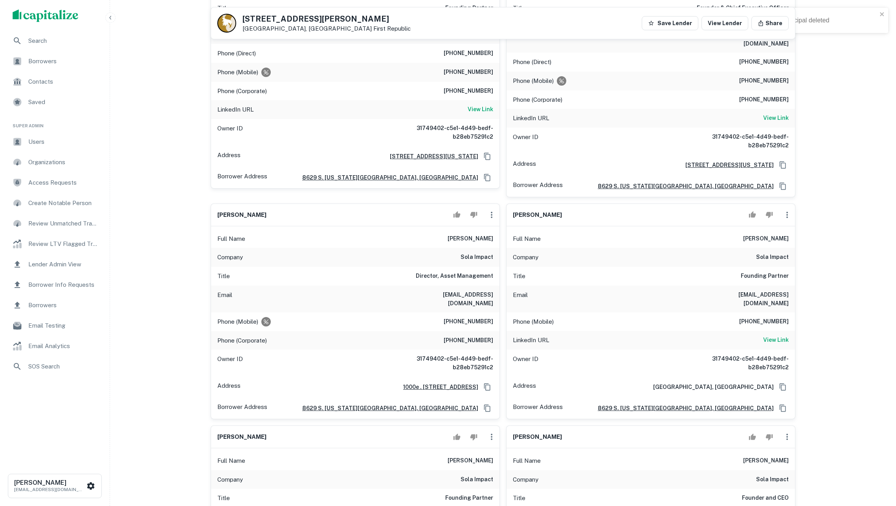
click at [785, 210] on icon "button" at bounding box center [786, 214] width 9 height 9
click at [785, 238] on li "Delete" at bounding box center [792, 242] width 32 height 14
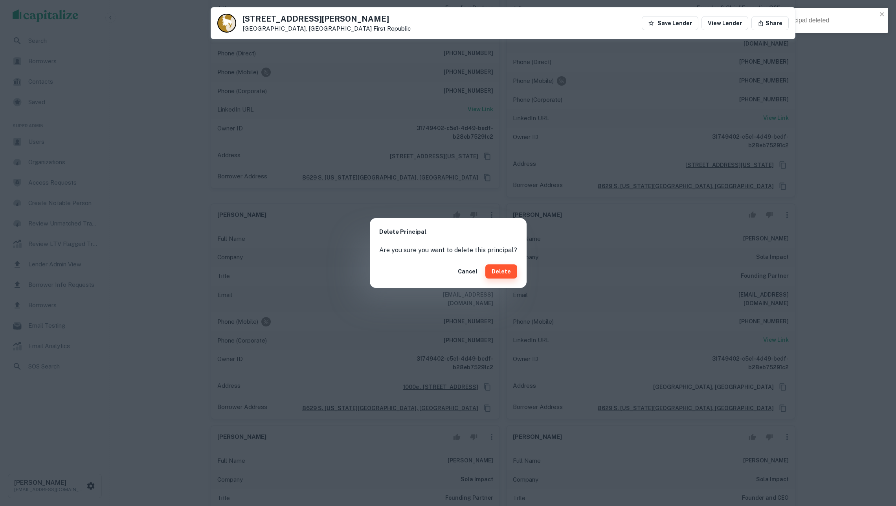
click at [496, 272] on button "Delete" at bounding box center [501, 271] width 32 height 14
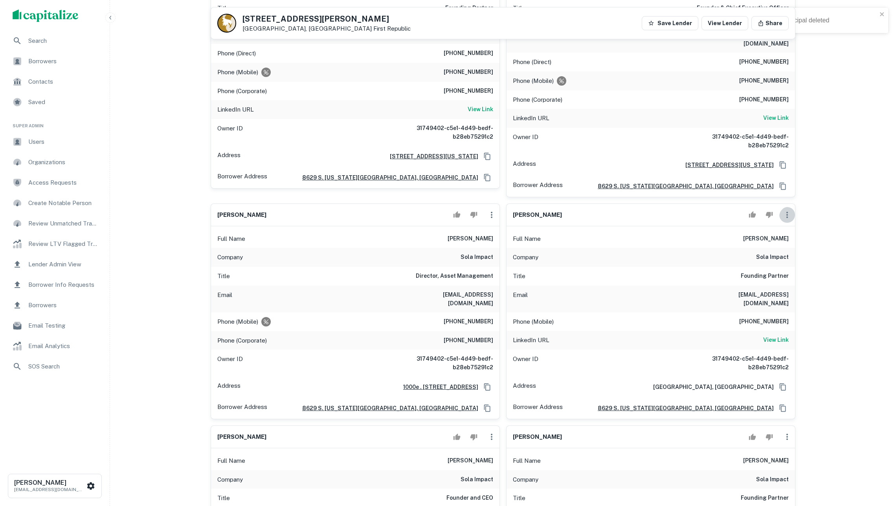
click at [782, 210] on icon "button" at bounding box center [786, 214] width 9 height 9
click at [786, 241] on li "Delete" at bounding box center [792, 242] width 32 height 14
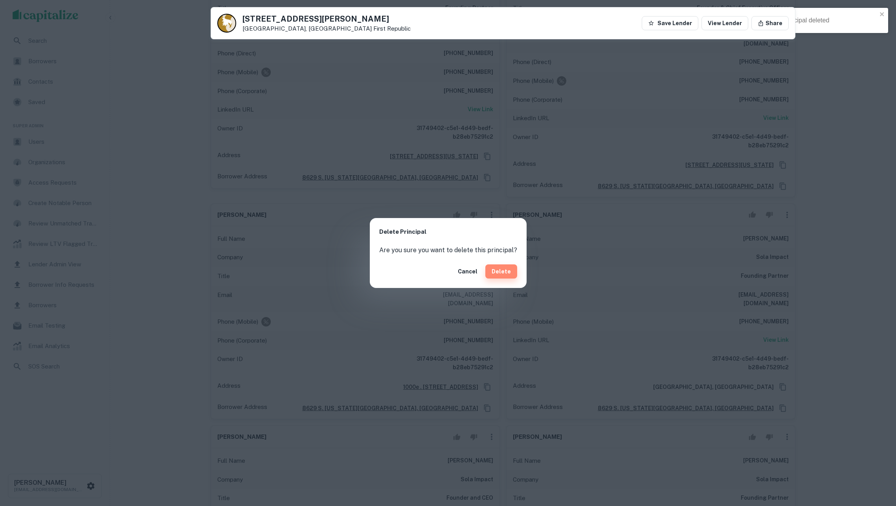
click at [498, 267] on button "Delete" at bounding box center [501, 271] width 32 height 14
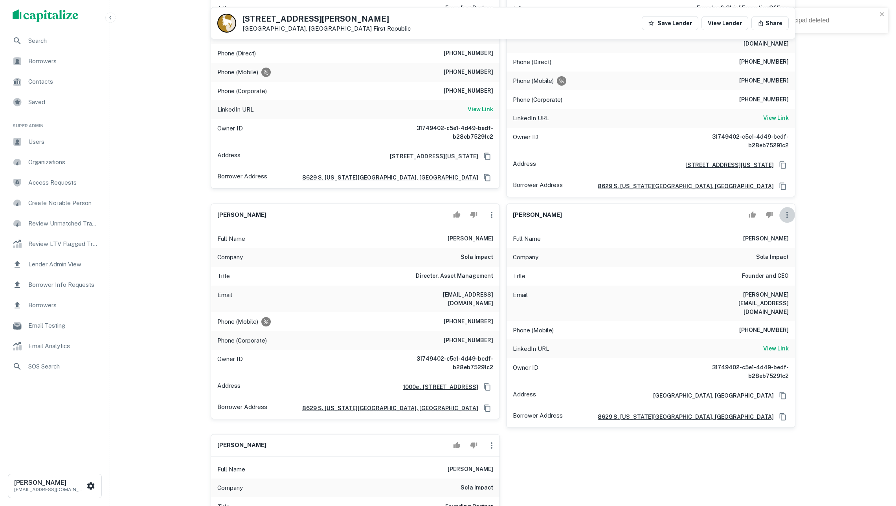
click at [788, 210] on icon "button" at bounding box center [786, 214] width 9 height 9
click at [788, 239] on li "Delete" at bounding box center [792, 242] width 32 height 14
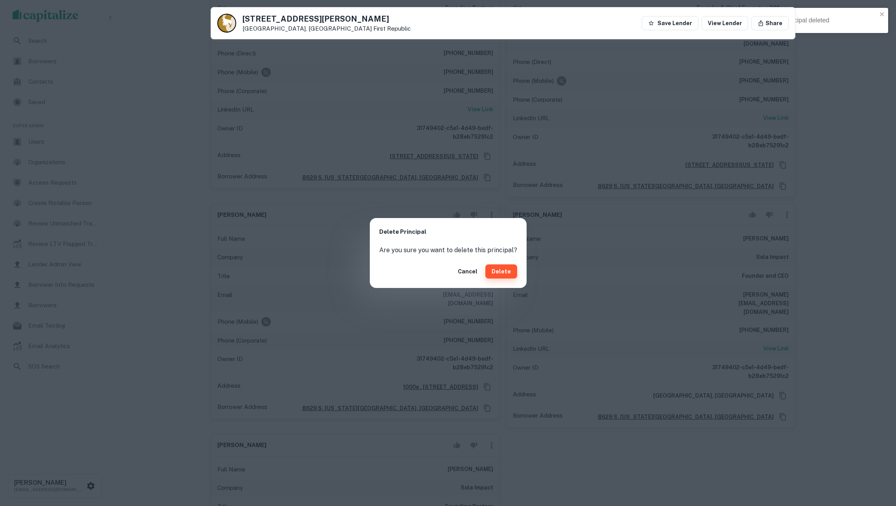
click at [501, 268] on button "Delete" at bounding box center [501, 271] width 32 height 14
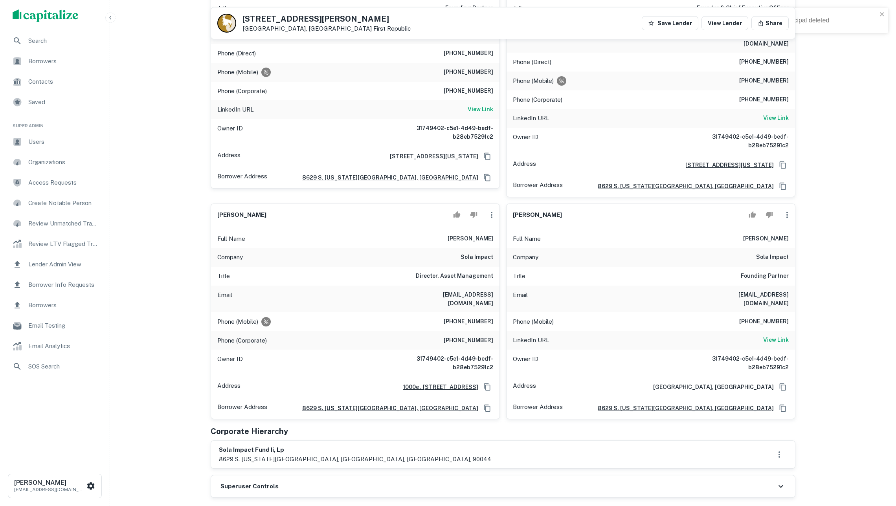
click at [789, 210] on icon "button" at bounding box center [786, 214] width 9 height 9
click at [788, 241] on li "Delete" at bounding box center [792, 242] width 32 height 14
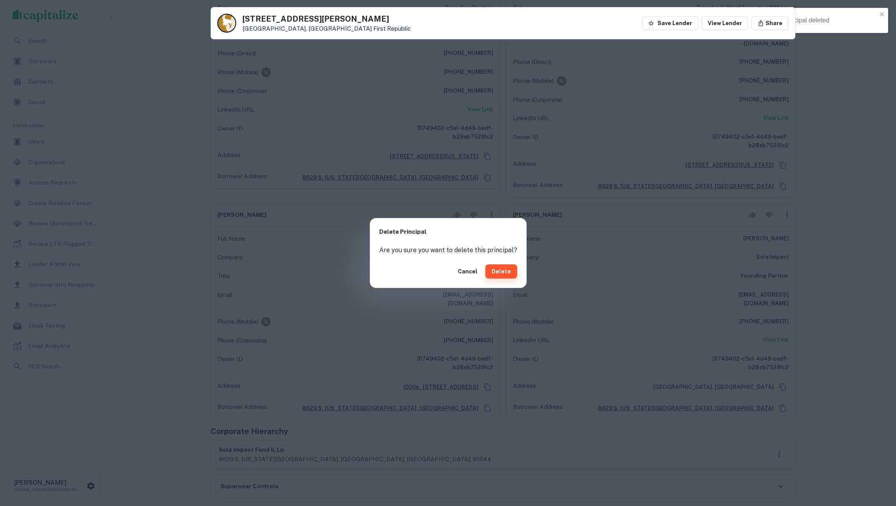
click at [507, 272] on button "Delete" at bounding box center [501, 271] width 32 height 14
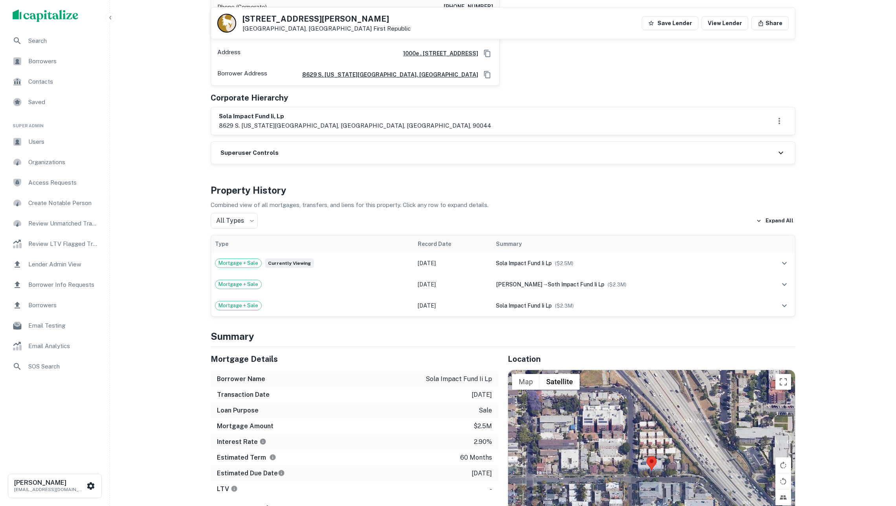
scroll to position [544, 0]
click at [560, 265] on td "sola impact fund ii lp ($ 2.5M )" at bounding box center [623, 263] width 263 height 21
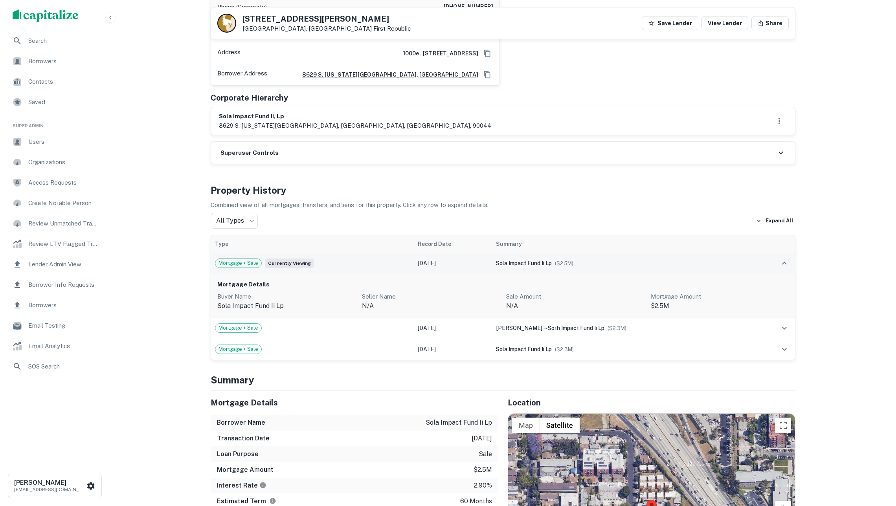
click at [560, 264] on td "sola impact fund ii lp ($ 2.5M )" at bounding box center [623, 263] width 263 height 21
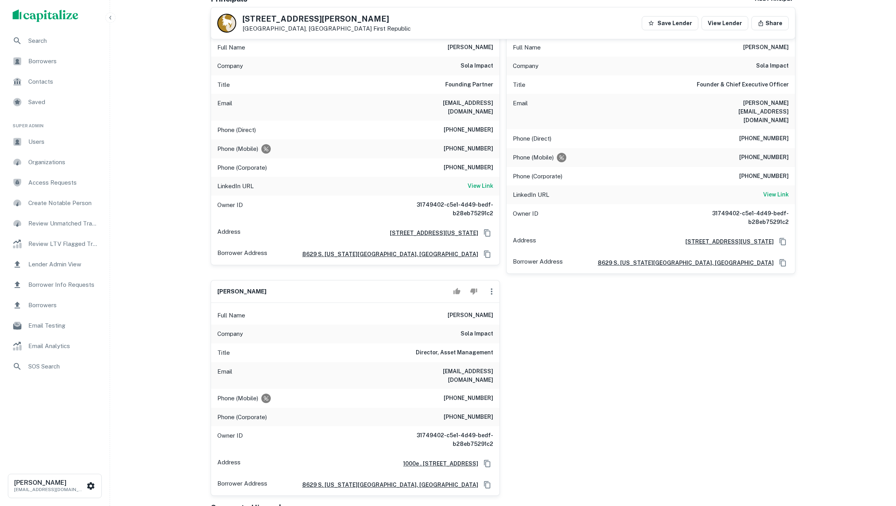
scroll to position [24, 0]
